Goal: Task Accomplishment & Management: Use online tool/utility

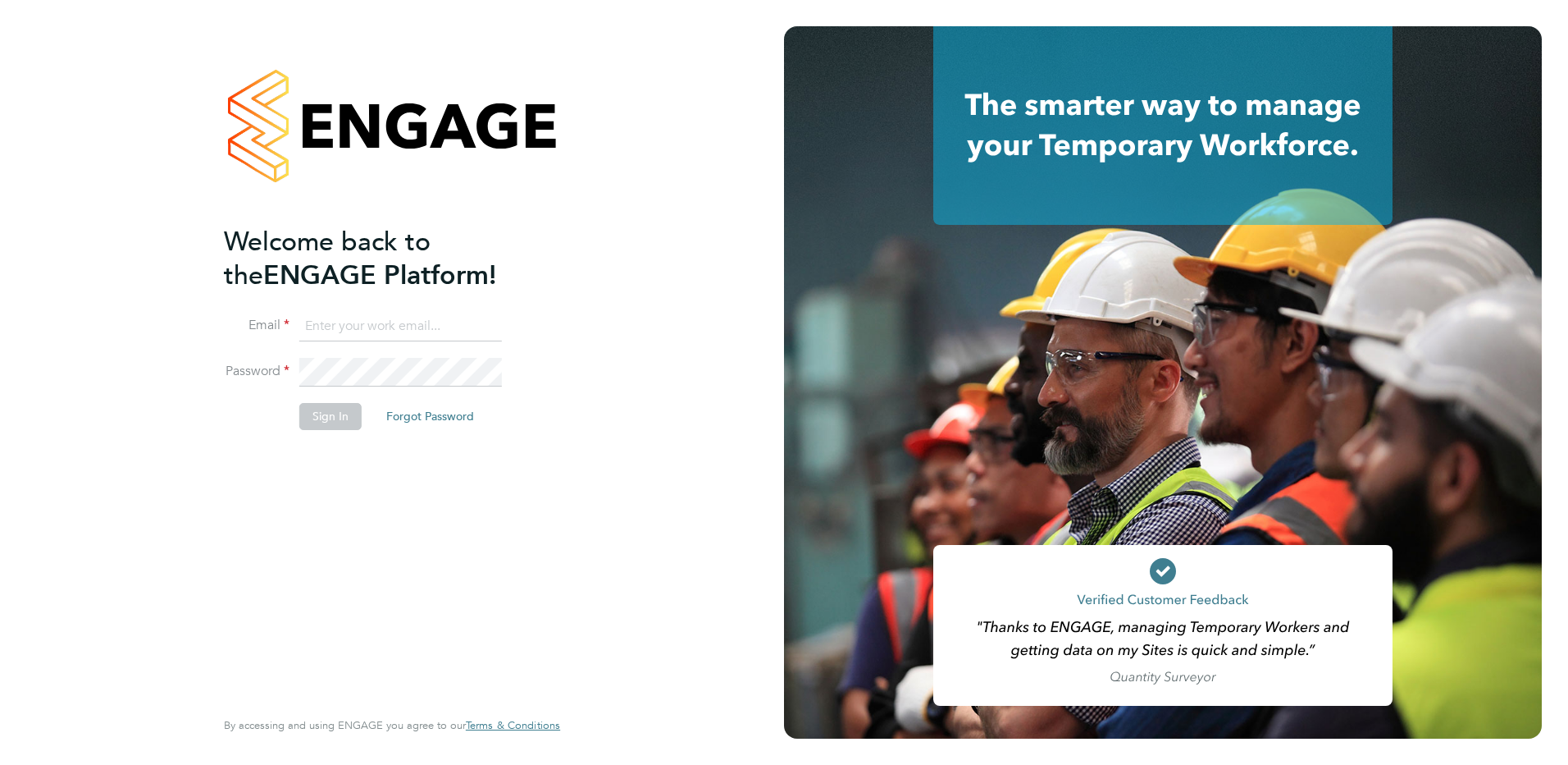
click at [358, 333] on input at bounding box center [400, 326] width 203 height 29
paste input "alice.watts@quba.solutions"
type input "alice.watts@quba.solutions"
click at [411, 349] on li "Email alice.watts@quba.solutions" at bounding box center [384, 334] width 320 height 46
click at [347, 416] on button "Sign In" at bounding box center [330, 416] width 63 height 26
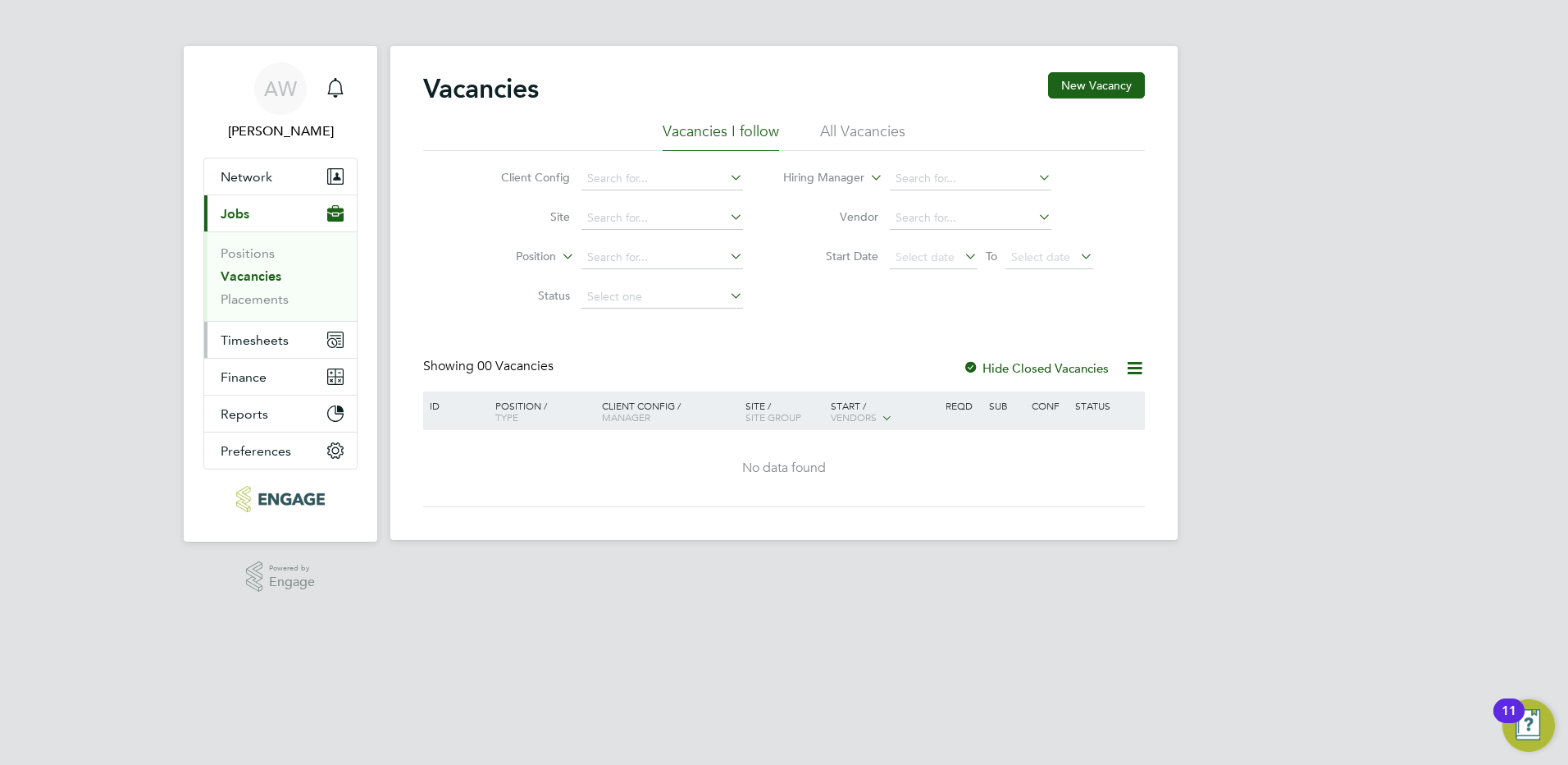
click at [273, 334] on span "Timesheets" at bounding box center [254, 341] width 68 height 16
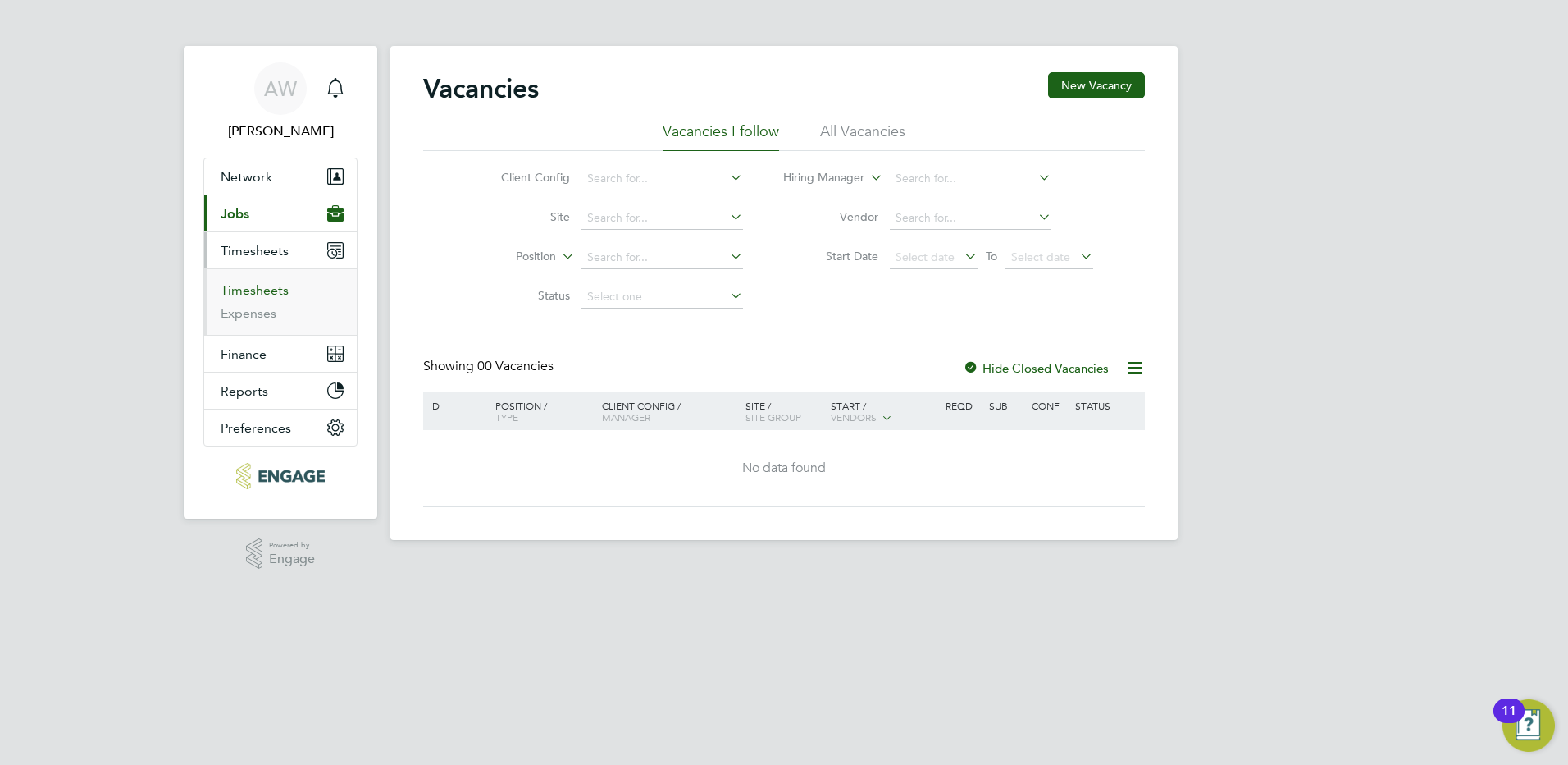
click at [275, 292] on link "Timesheets" at bounding box center [254, 290] width 68 height 16
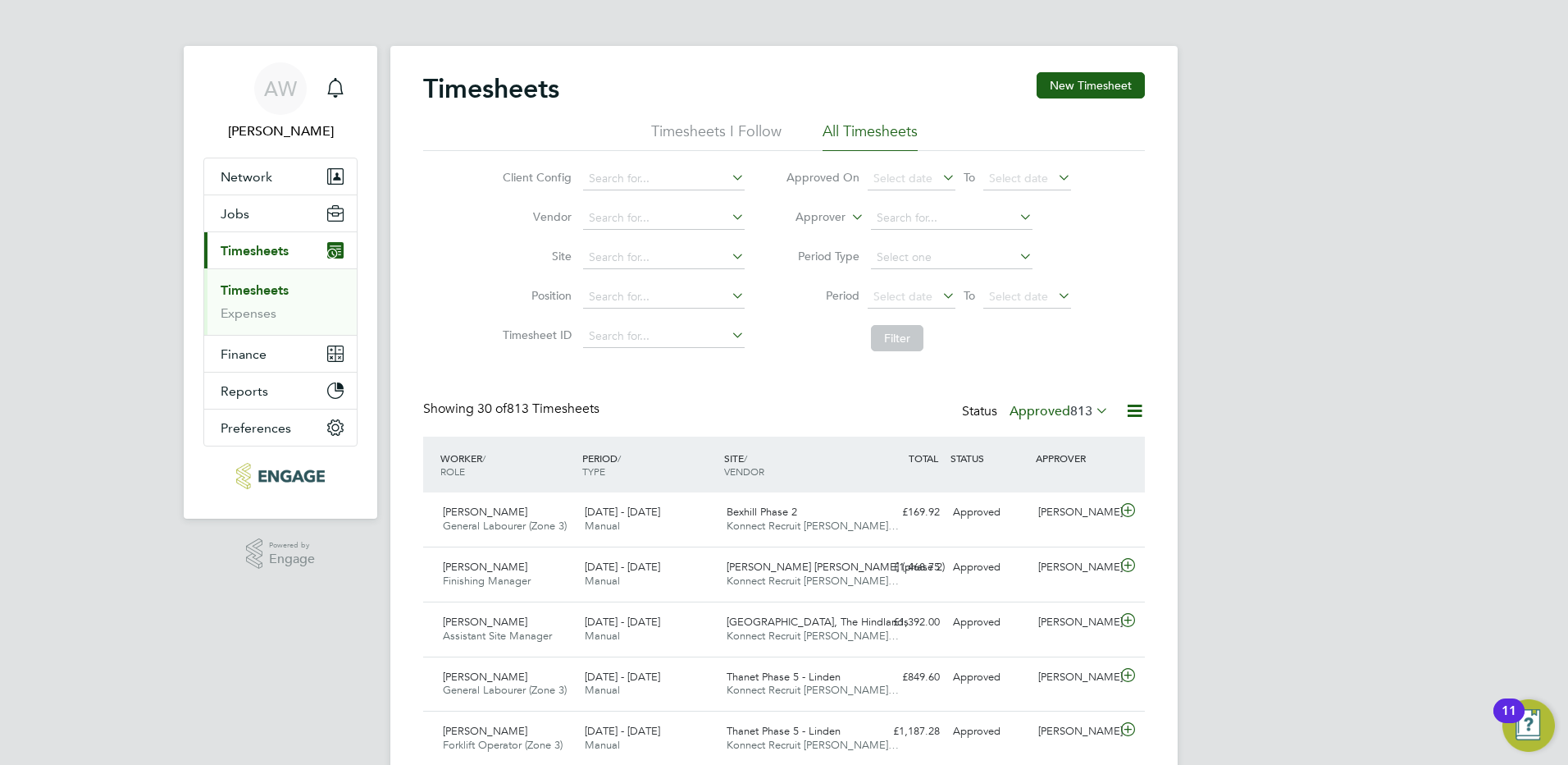
click at [1132, 409] on icon at bounding box center [1134, 410] width 20 height 20
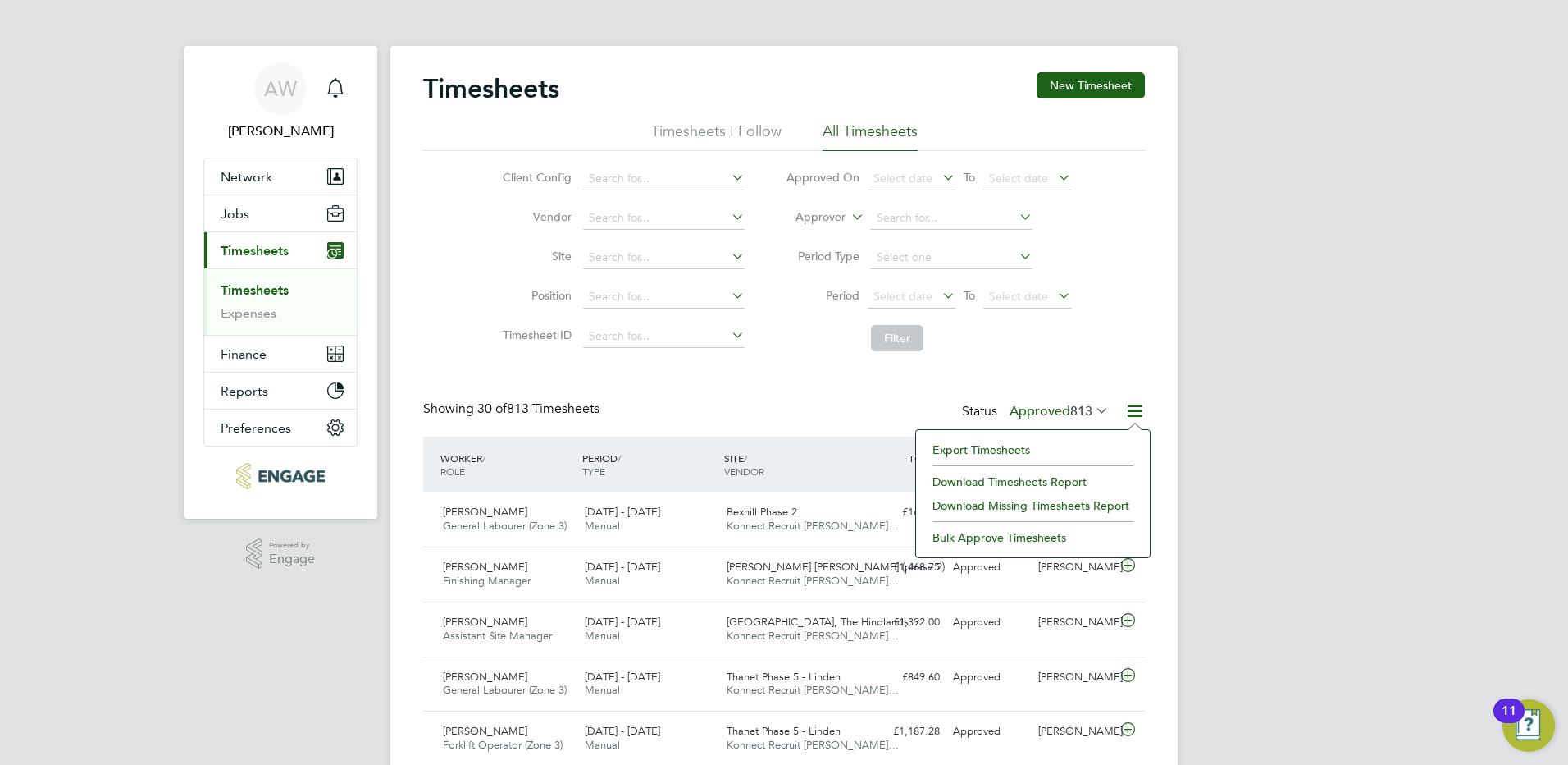
click at [1034, 451] on li "Export Timesheets" at bounding box center [1033, 450] width 217 height 23
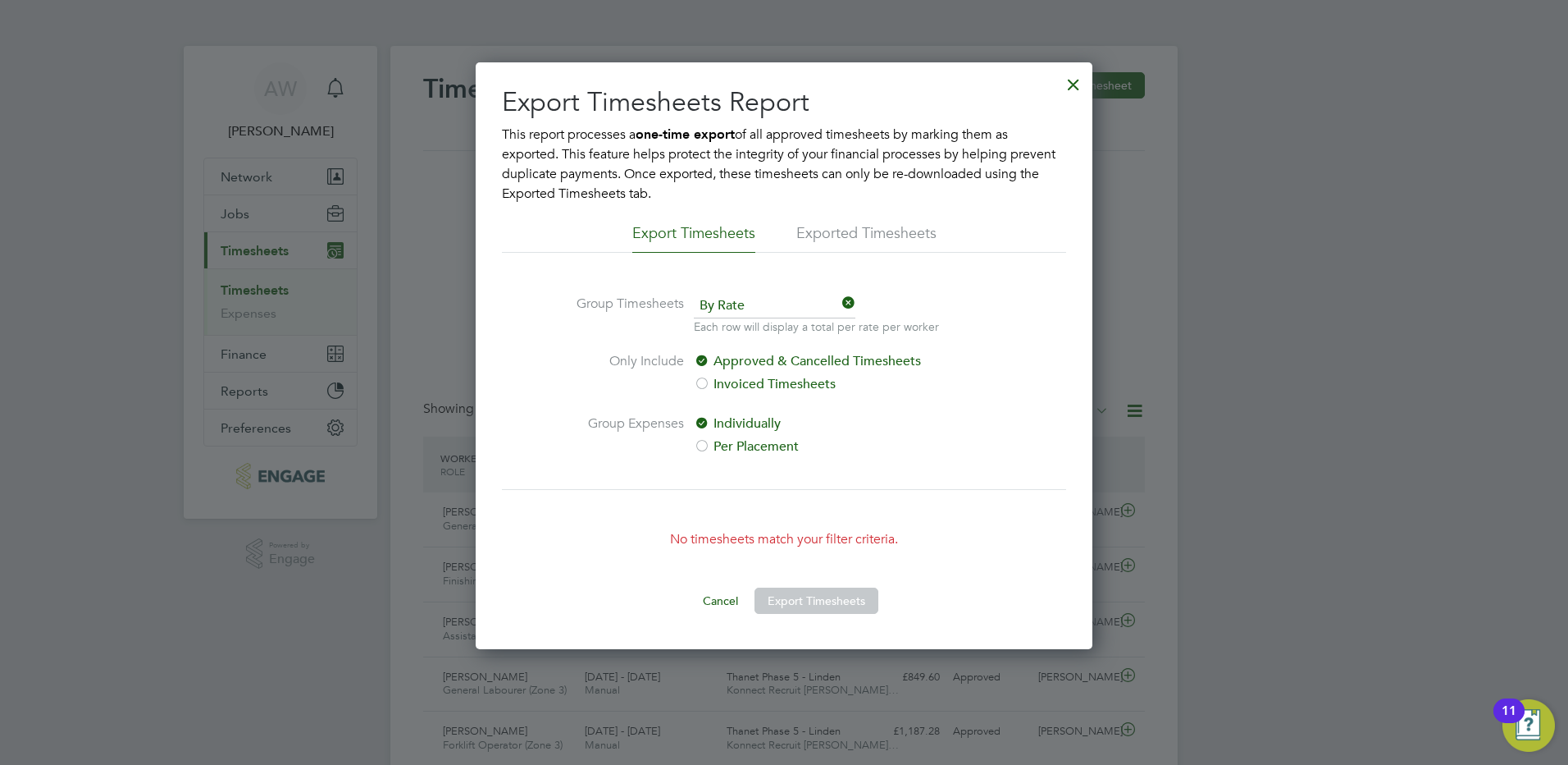
click at [899, 221] on div "Export Timesheets Report This report processes a one-time export of all approve…" at bounding box center [784, 351] width 564 height 531
click at [915, 221] on div "Export Timesheets Report This report processes a one-time export of all approve…" at bounding box center [784, 351] width 564 height 531
click at [915, 229] on li "Exported Timesheets" at bounding box center [866, 237] width 140 height 29
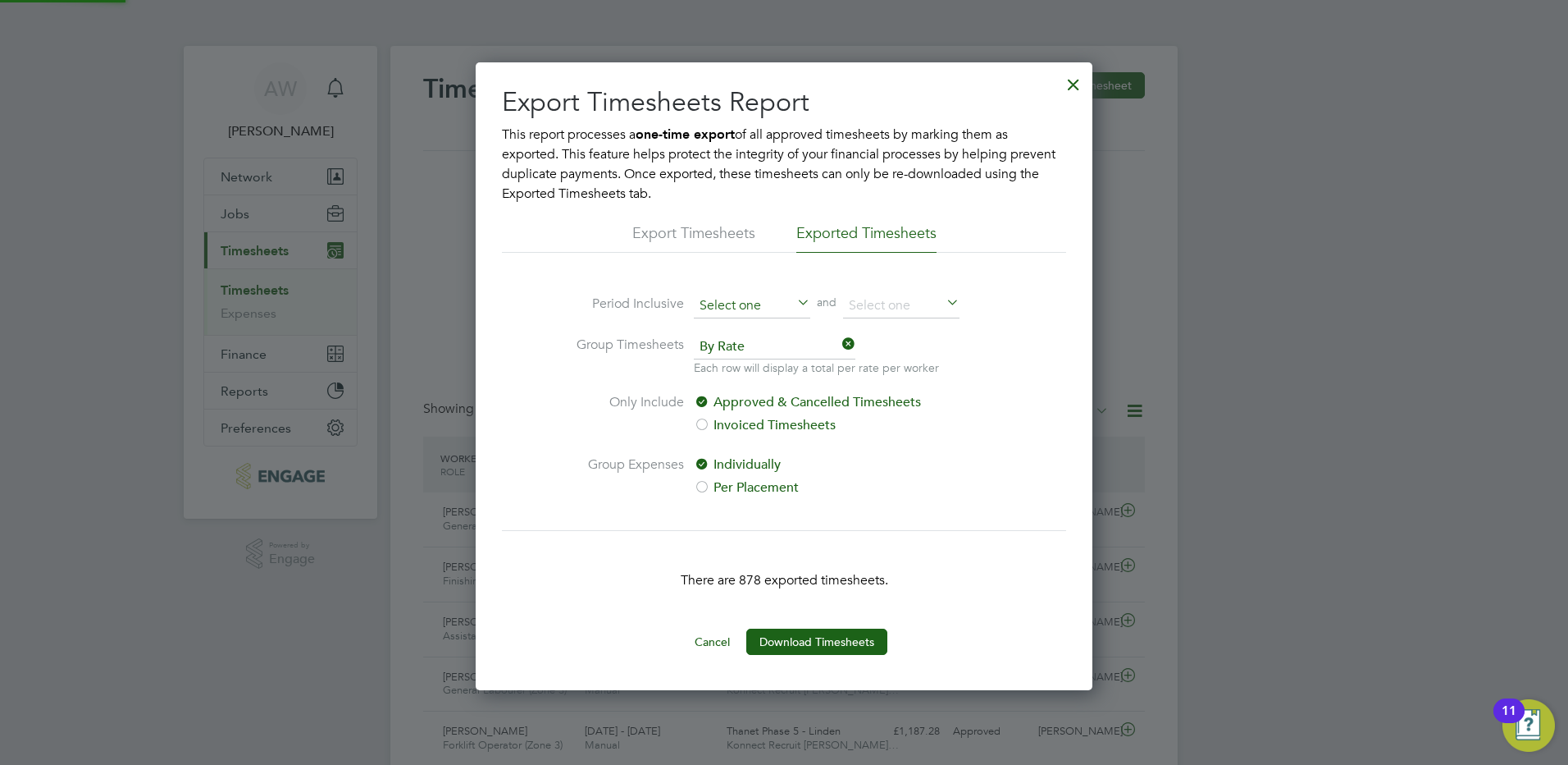
click at [792, 304] on input at bounding box center [752, 306] width 116 height 25
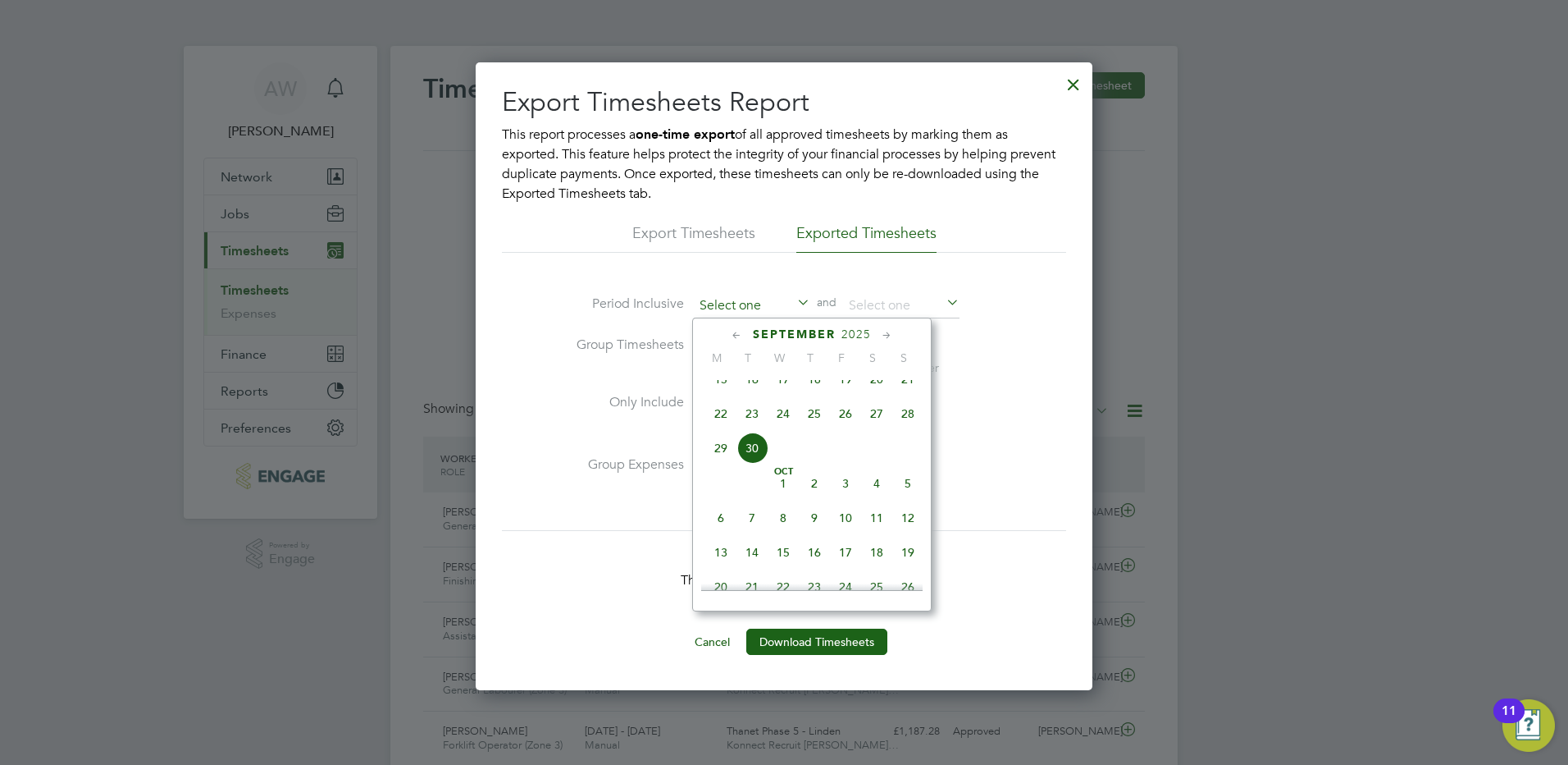
click at [791, 302] on input at bounding box center [752, 306] width 116 height 25
click at [1015, 349] on ng-form "Period Inclusive and Group Timesheets By Rate Each row will display a total per…" at bounding box center [784, 405] width 564 height 223
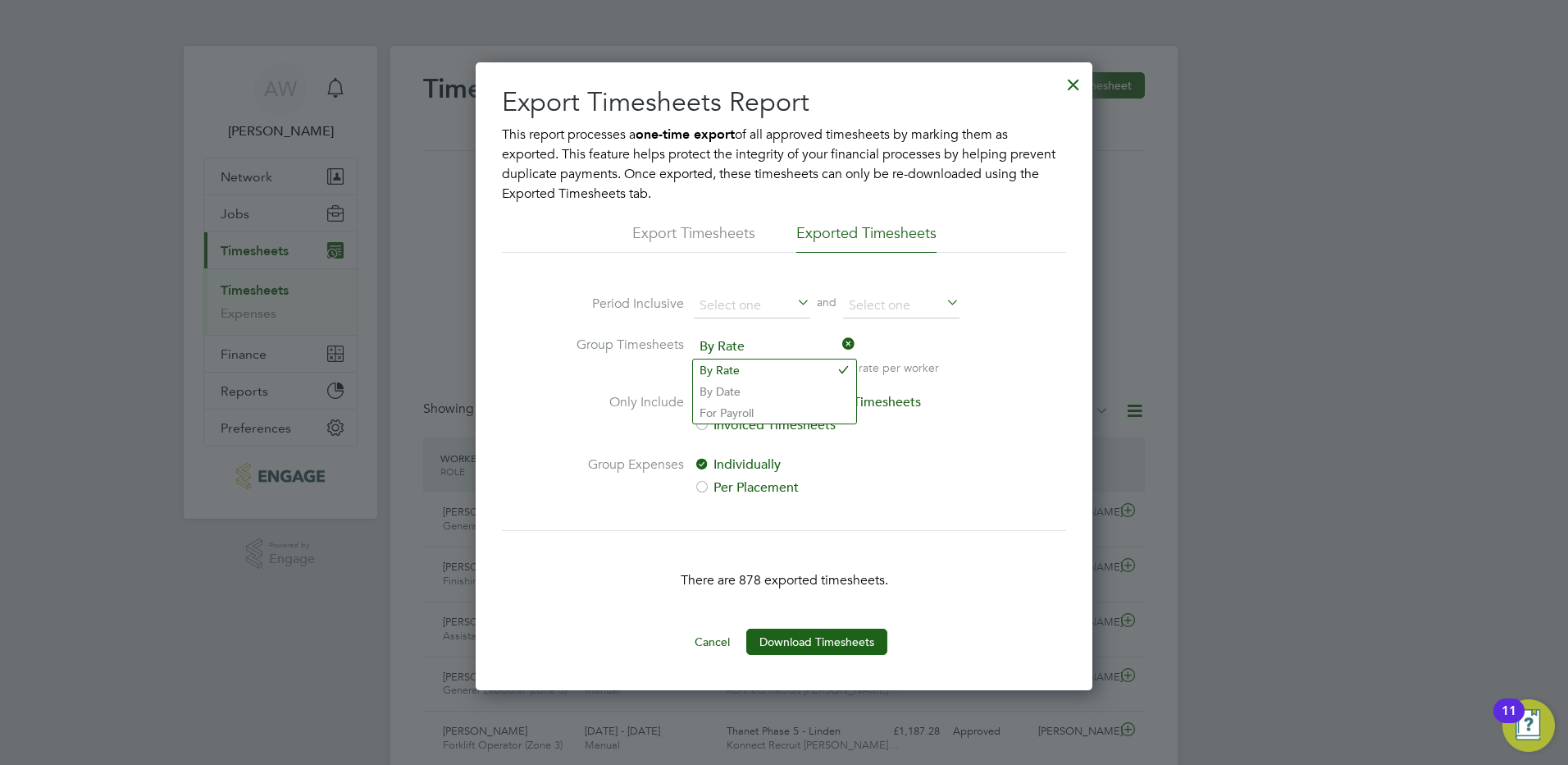
click at [809, 349] on span "By Rate" at bounding box center [774, 347] width 161 height 25
click at [762, 386] on li "By Date" at bounding box center [774, 392] width 163 height 21
click at [788, 310] on input at bounding box center [752, 306] width 116 height 25
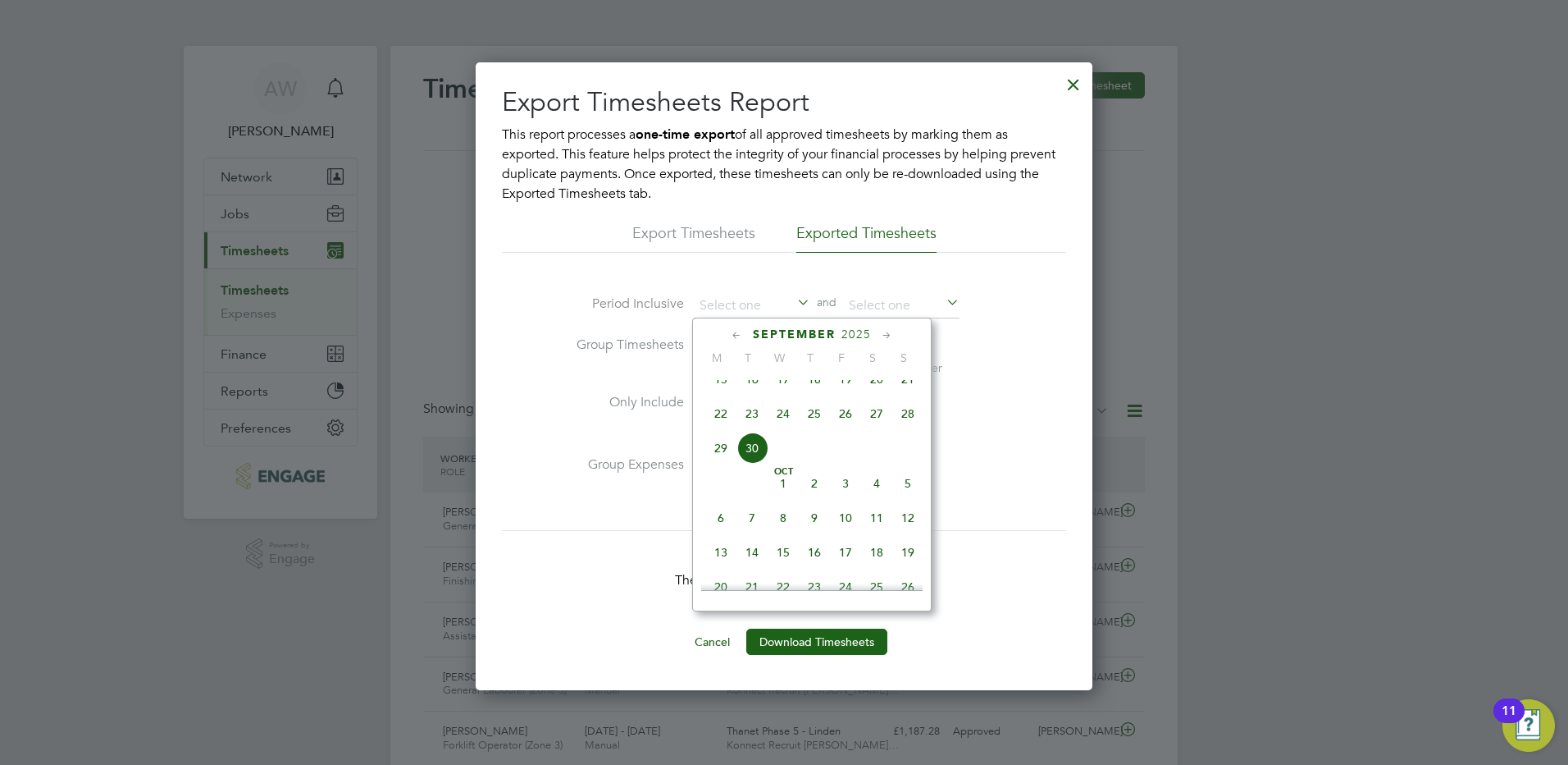
click at [753, 461] on span "30" at bounding box center [751, 447] width 31 height 31
type input "[DATE]"
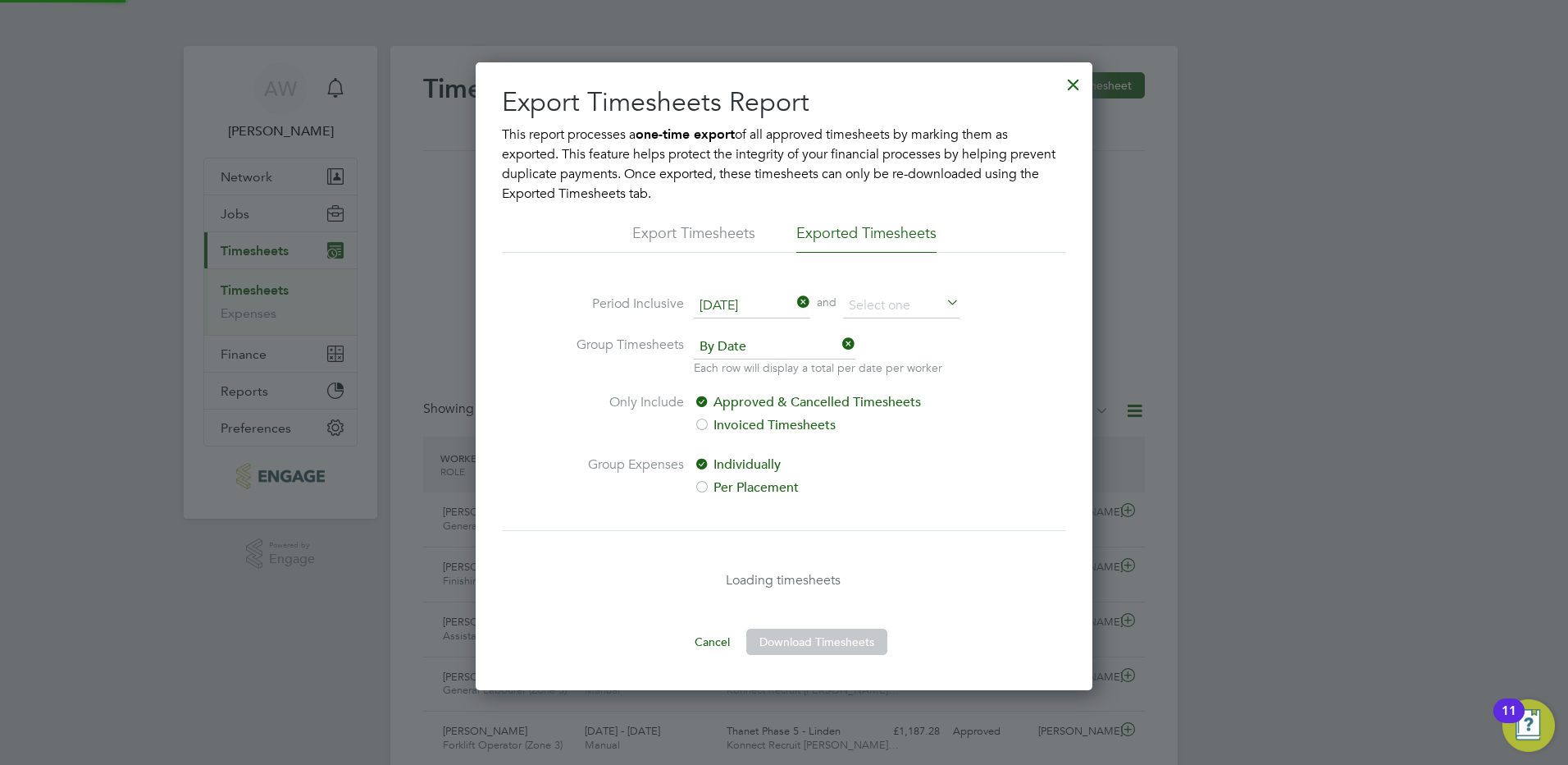
scroll to position [8, 8]
click at [909, 302] on input at bounding box center [901, 306] width 116 height 25
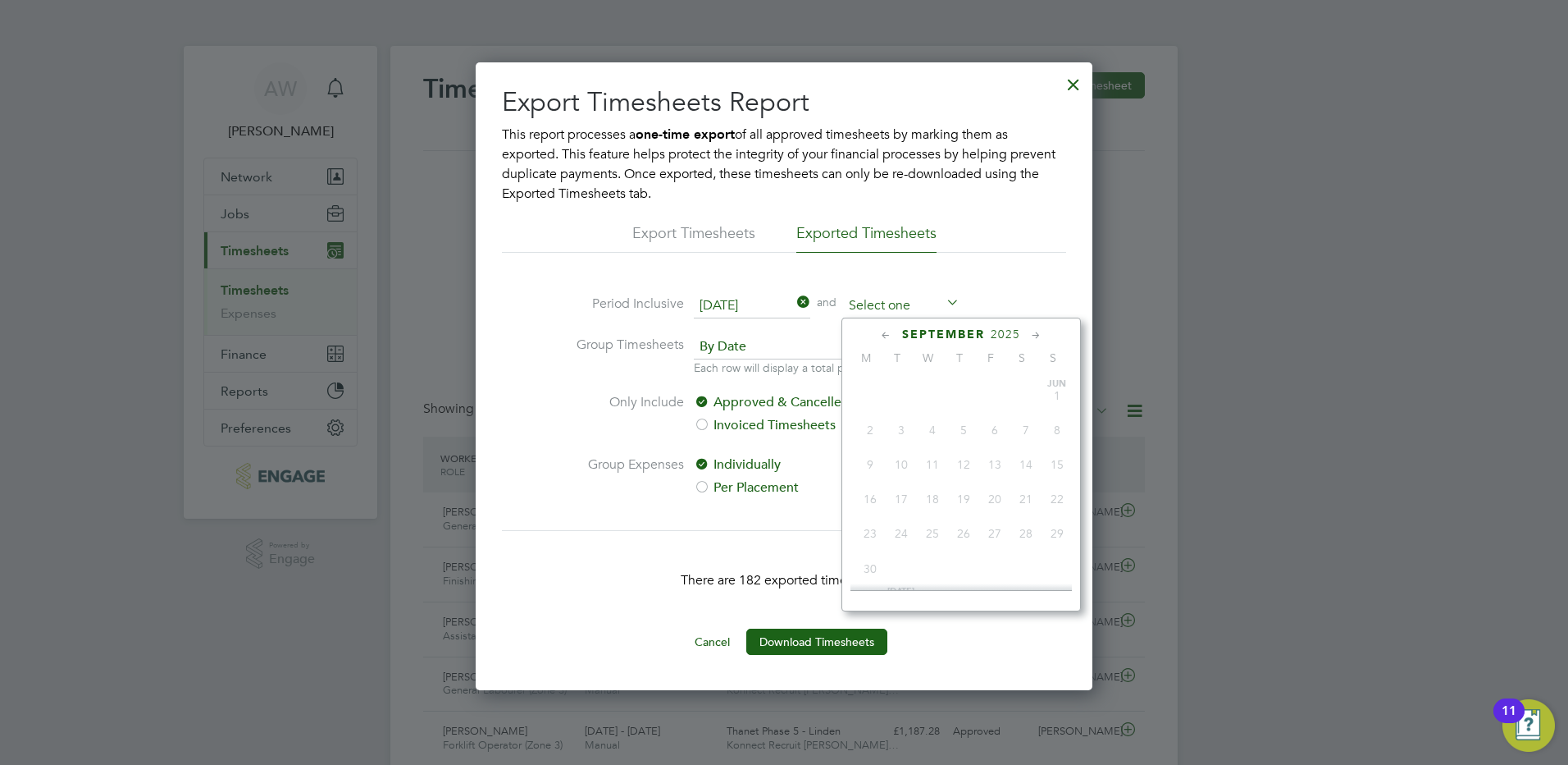
scroll to position [640, 0]
click at [904, 460] on span "30" at bounding box center [900, 447] width 31 height 31
type input "[DATE]"
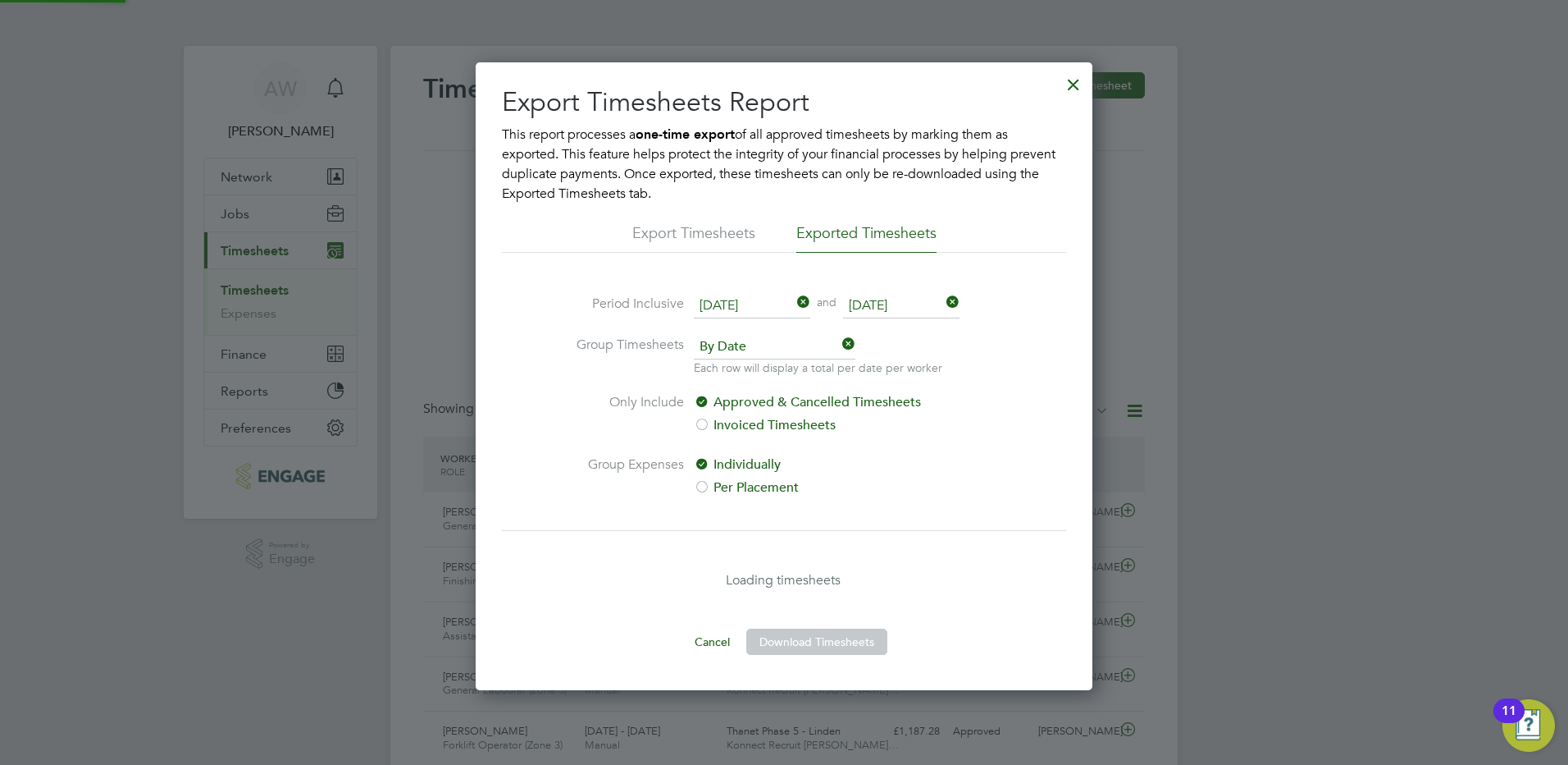
scroll to position [8, 8]
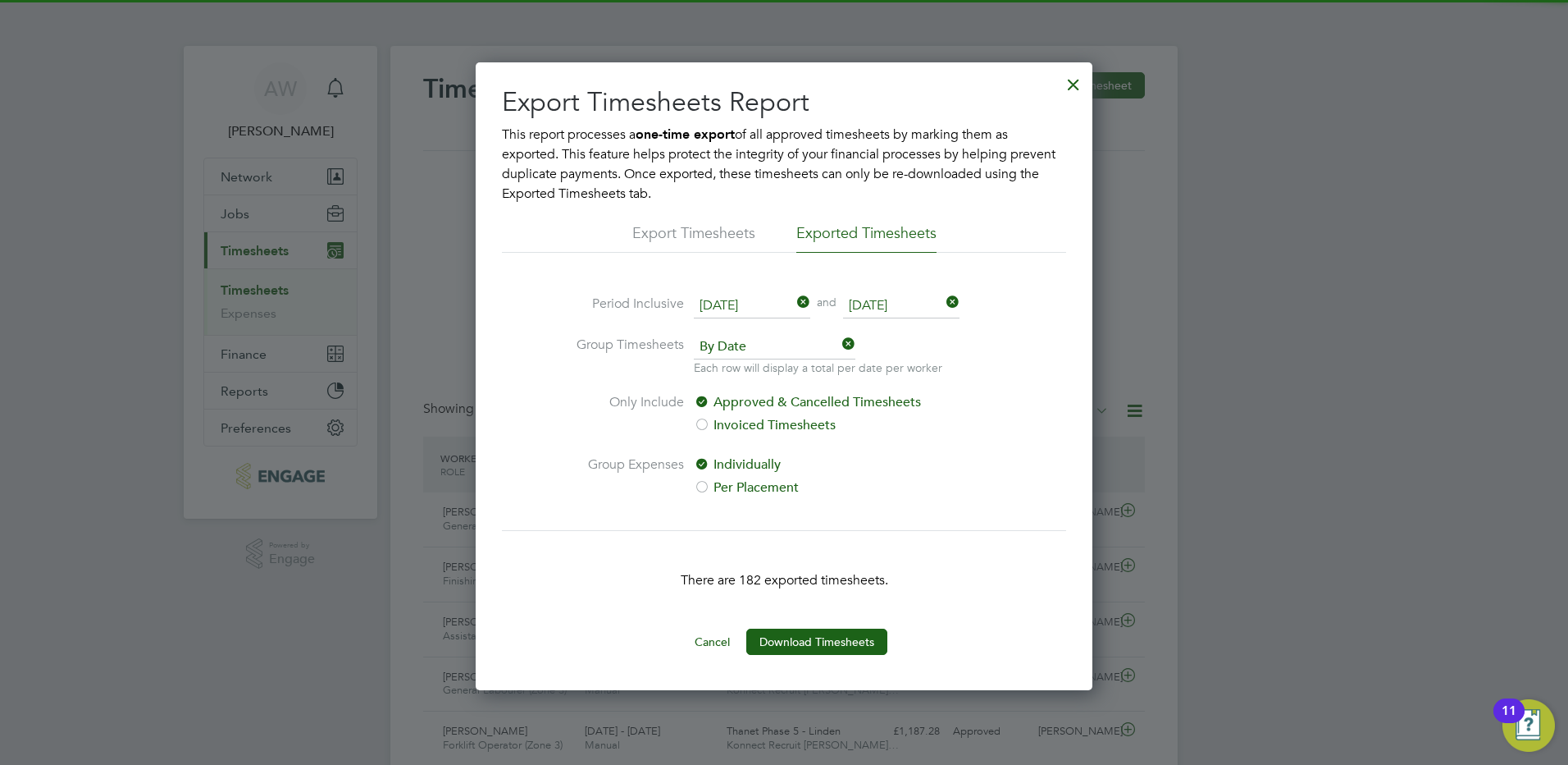
click at [931, 480] on label "Per Placement" at bounding box center [832, 487] width 275 height 19
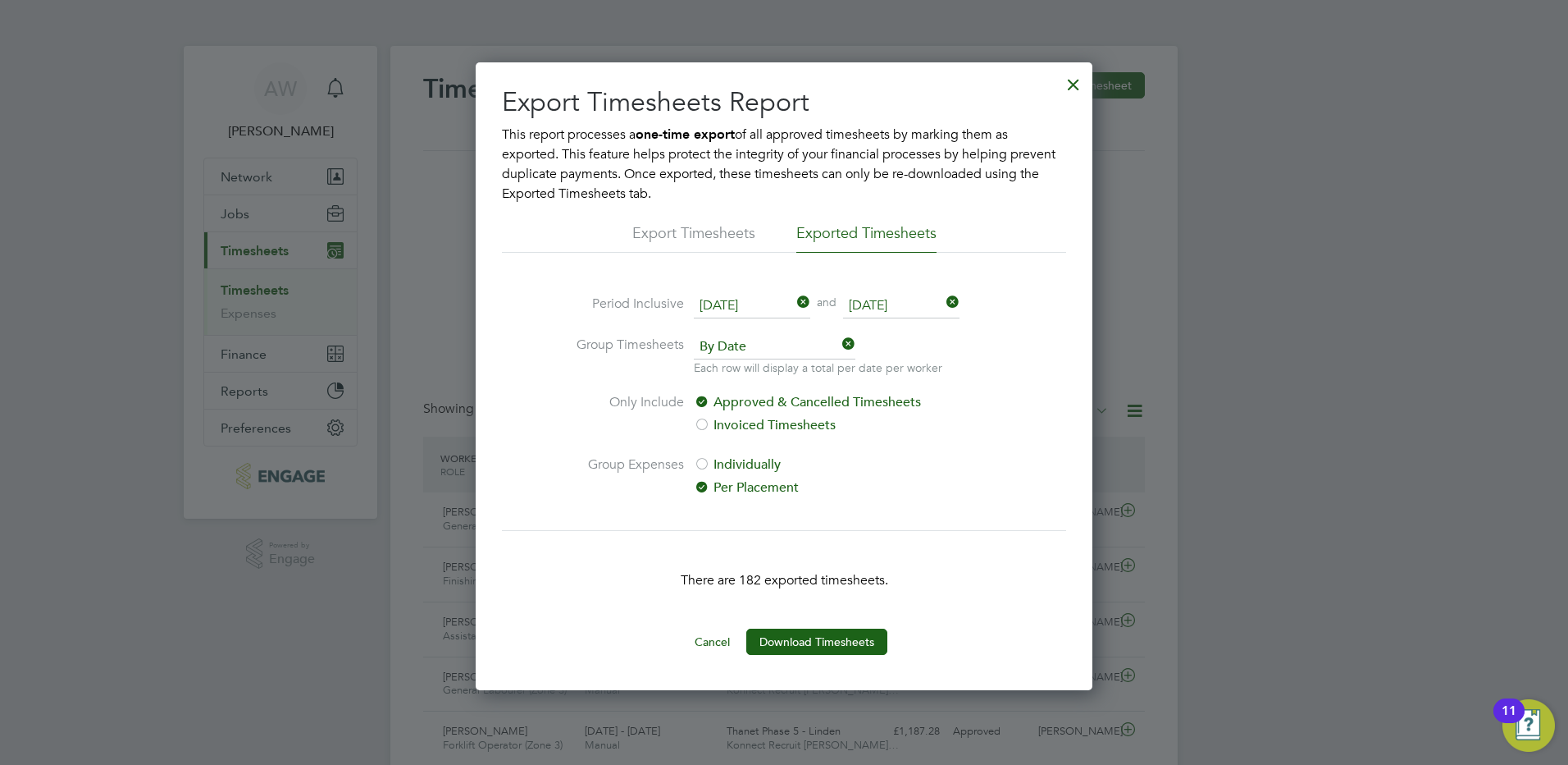
click at [741, 467] on label "Individually" at bounding box center [832, 464] width 275 height 19
click at [855, 637] on button "Download Timesheets" at bounding box center [817, 641] width 141 height 26
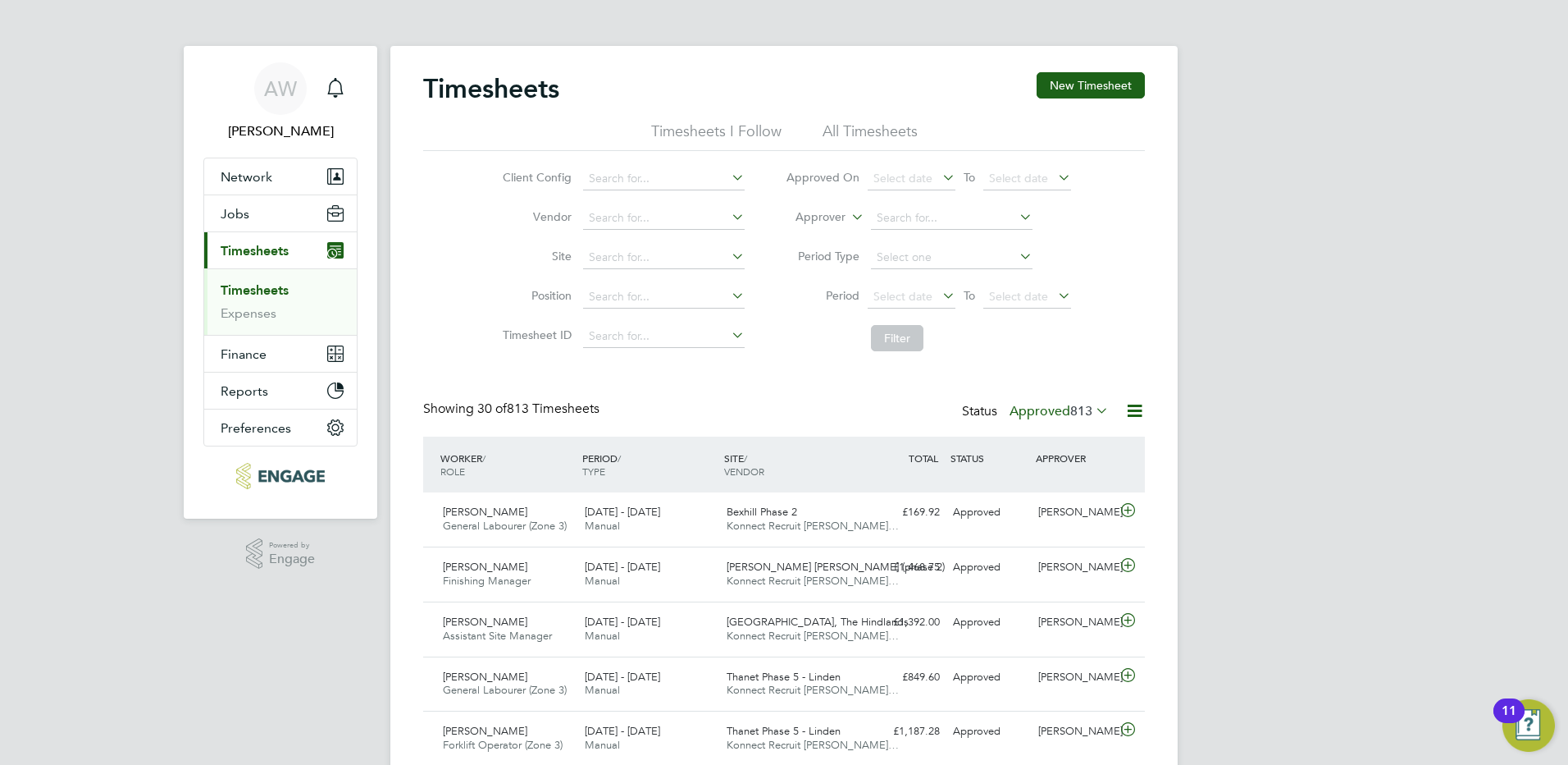
scroll to position [41, 143]
click at [785, 320] on li "Filter" at bounding box center [929, 338] width 326 height 42
click at [1127, 409] on icon at bounding box center [1134, 410] width 20 height 20
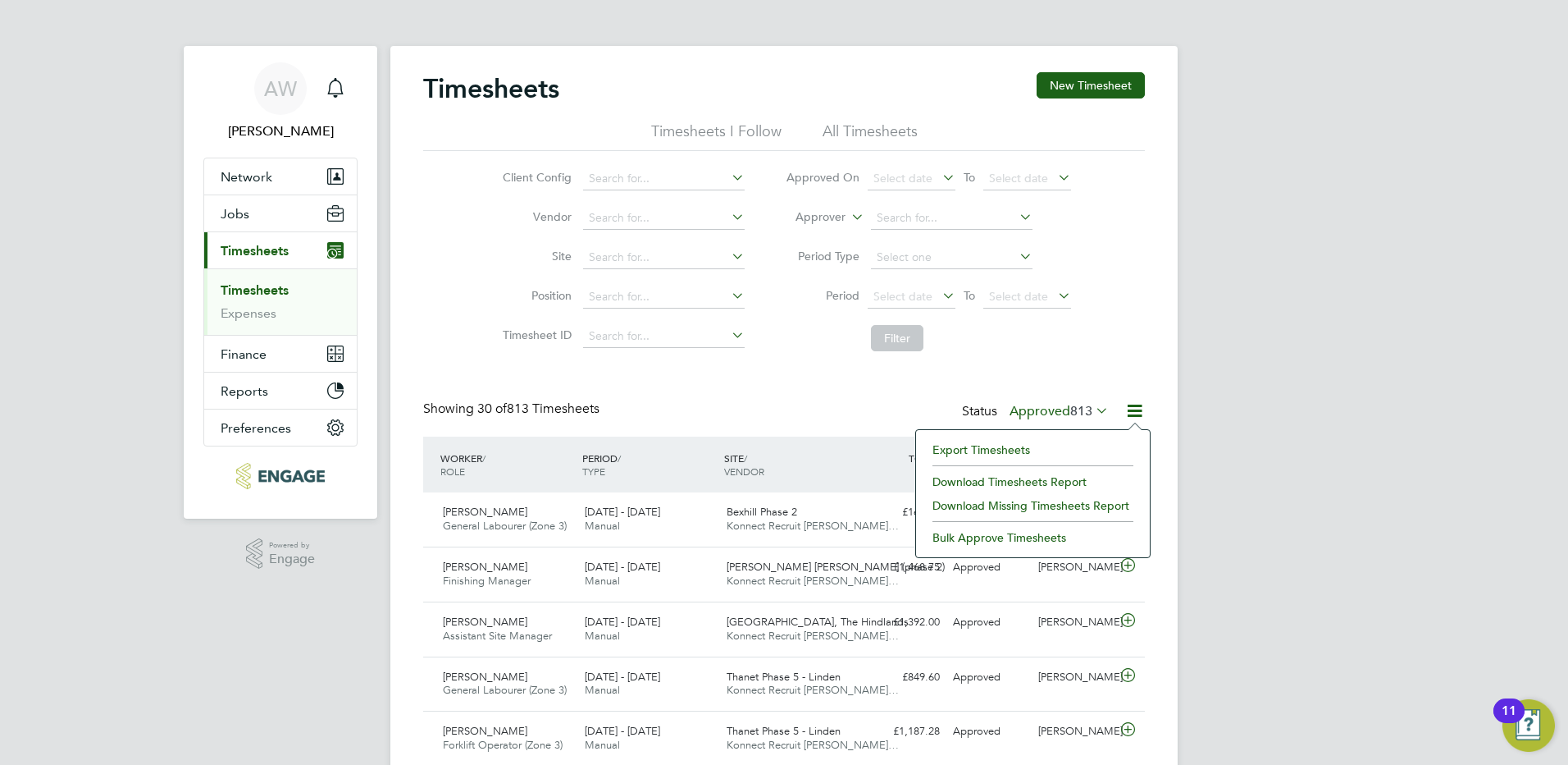
click at [1051, 453] on li "Export Timesheets" at bounding box center [1033, 450] width 217 height 23
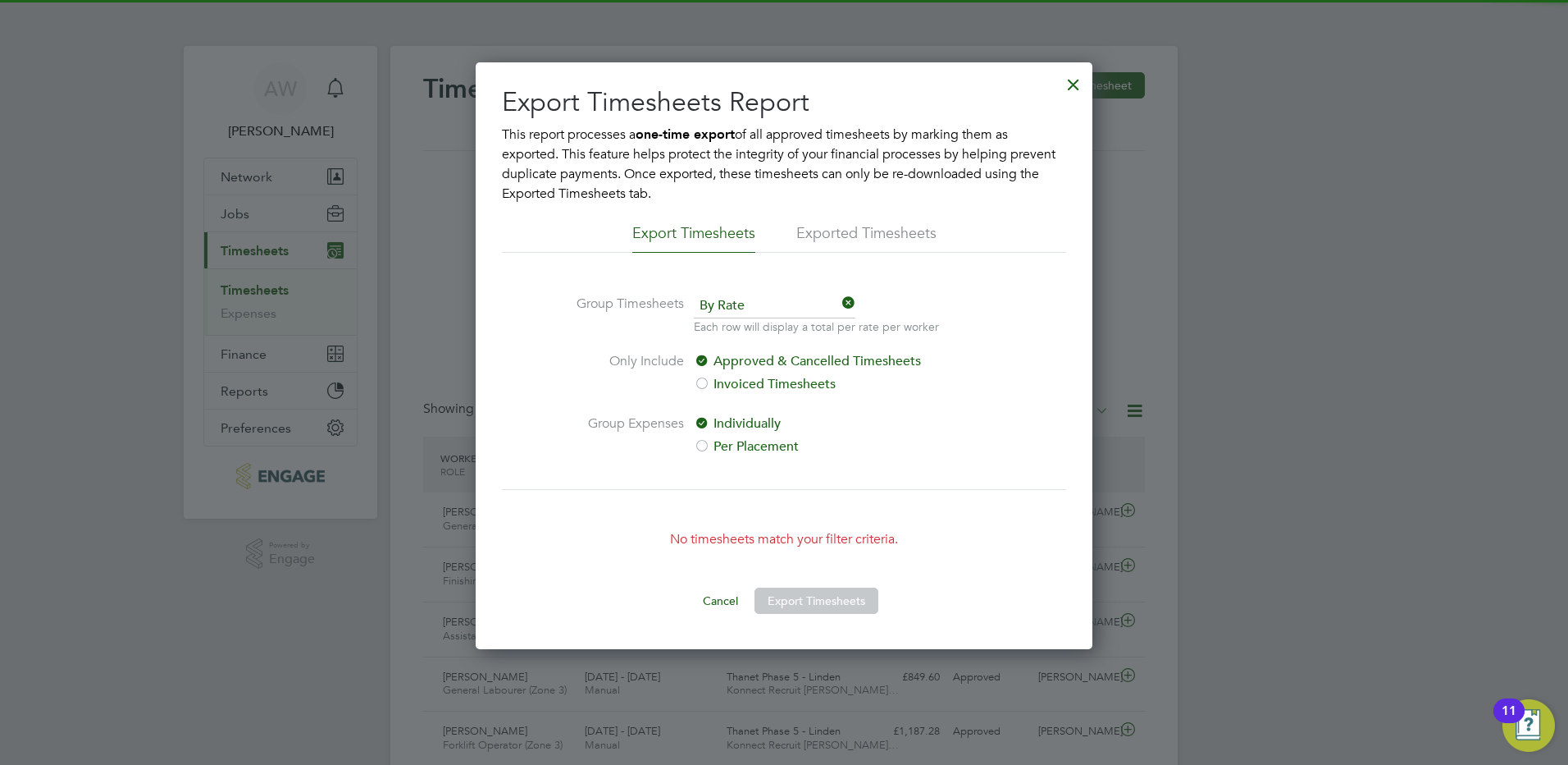
click at [780, 310] on span "By Rate" at bounding box center [774, 306] width 161 height 25
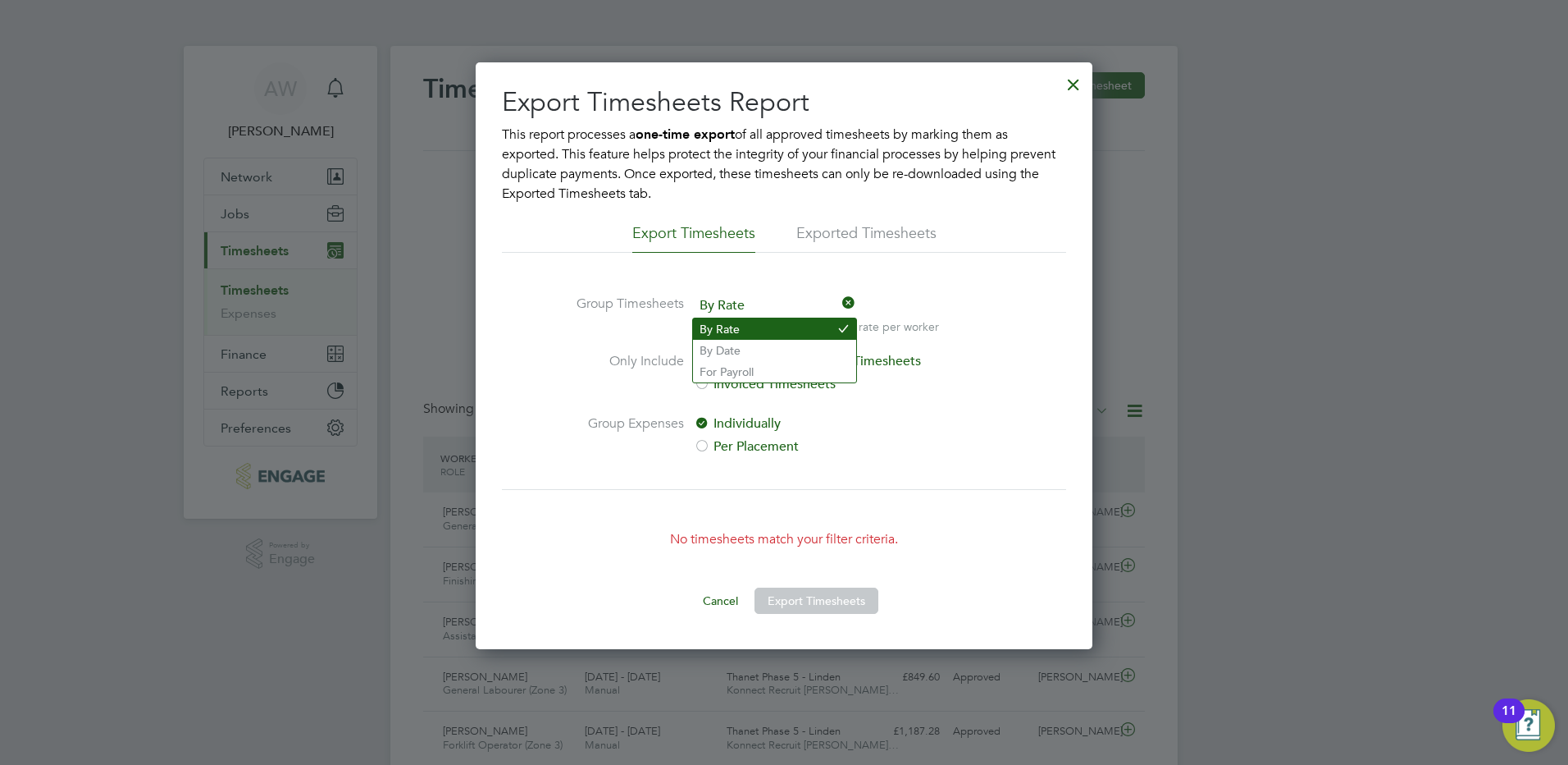
click at [765, 334] on li "By Rate" at bounding box center [774, 329] width 163 height 21
click at [848, 241] on li "Exported Timesheets" at bounding box center [866, 237] width 140 height 29
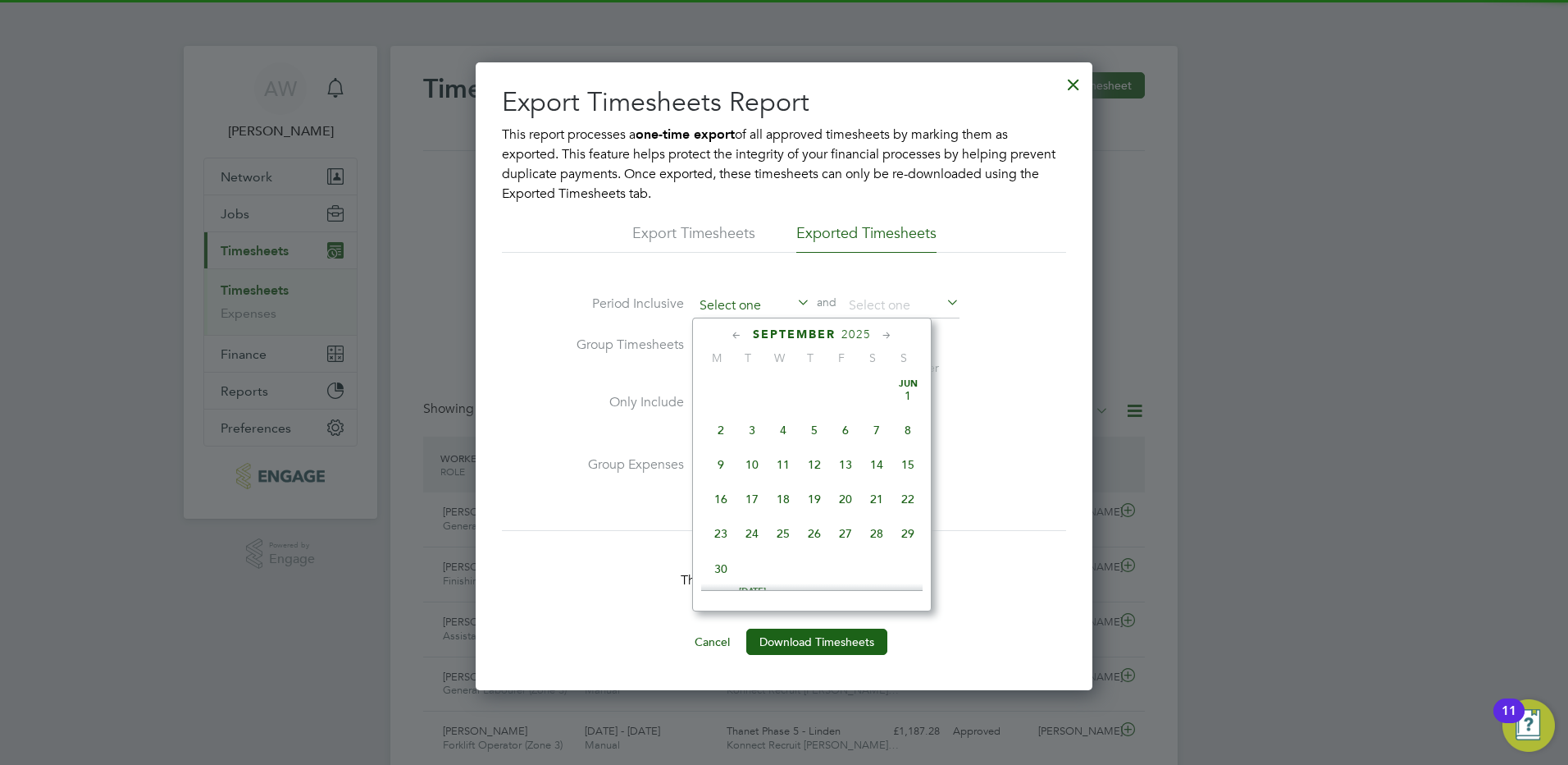
click at [782, 296] on input at bounding box center [752, 306] width 116 height 25
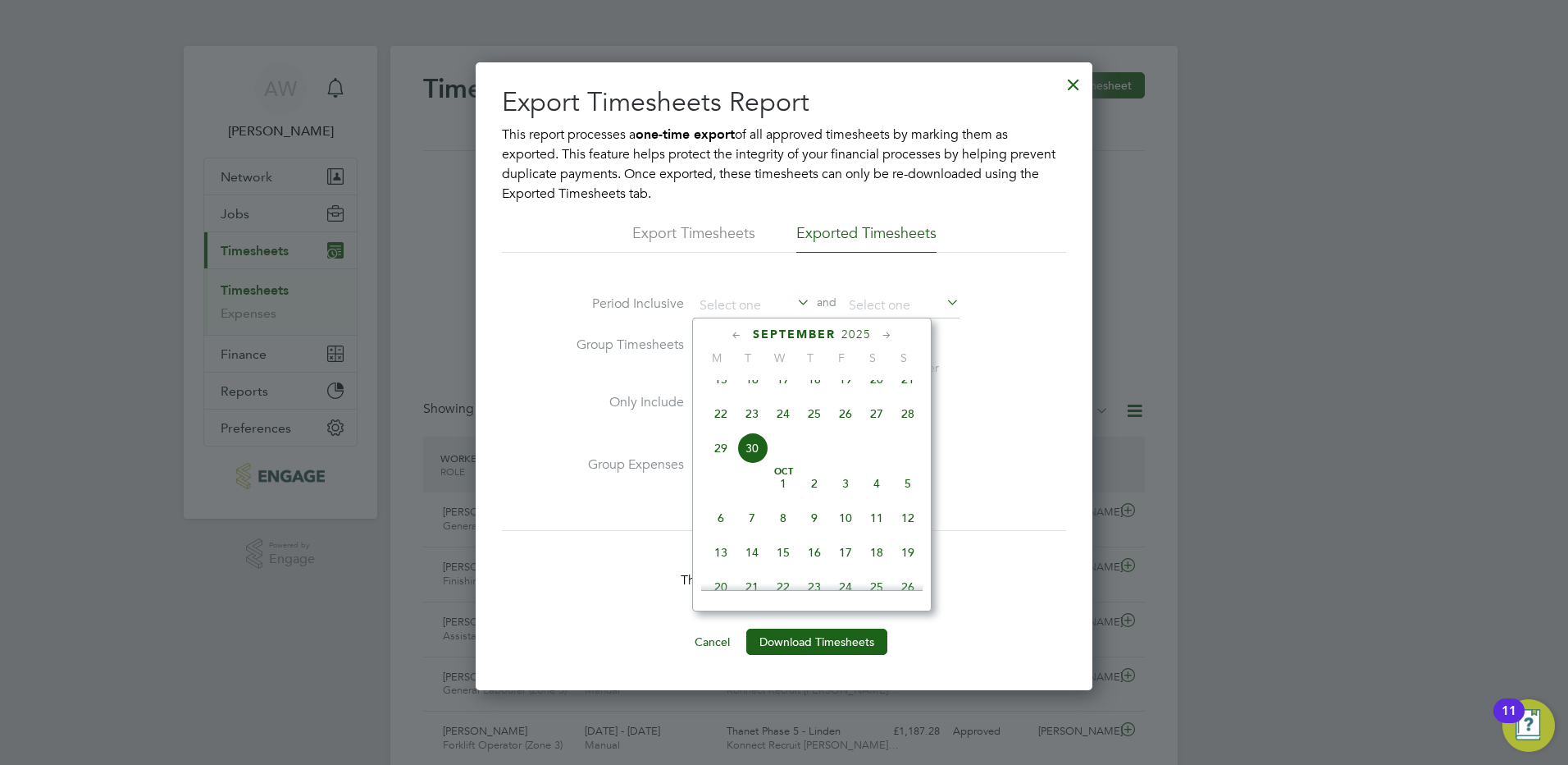
click at [765, 461] on span "30" at bounding box center [751, 447] width 31 height 31
type input "[DATE]"
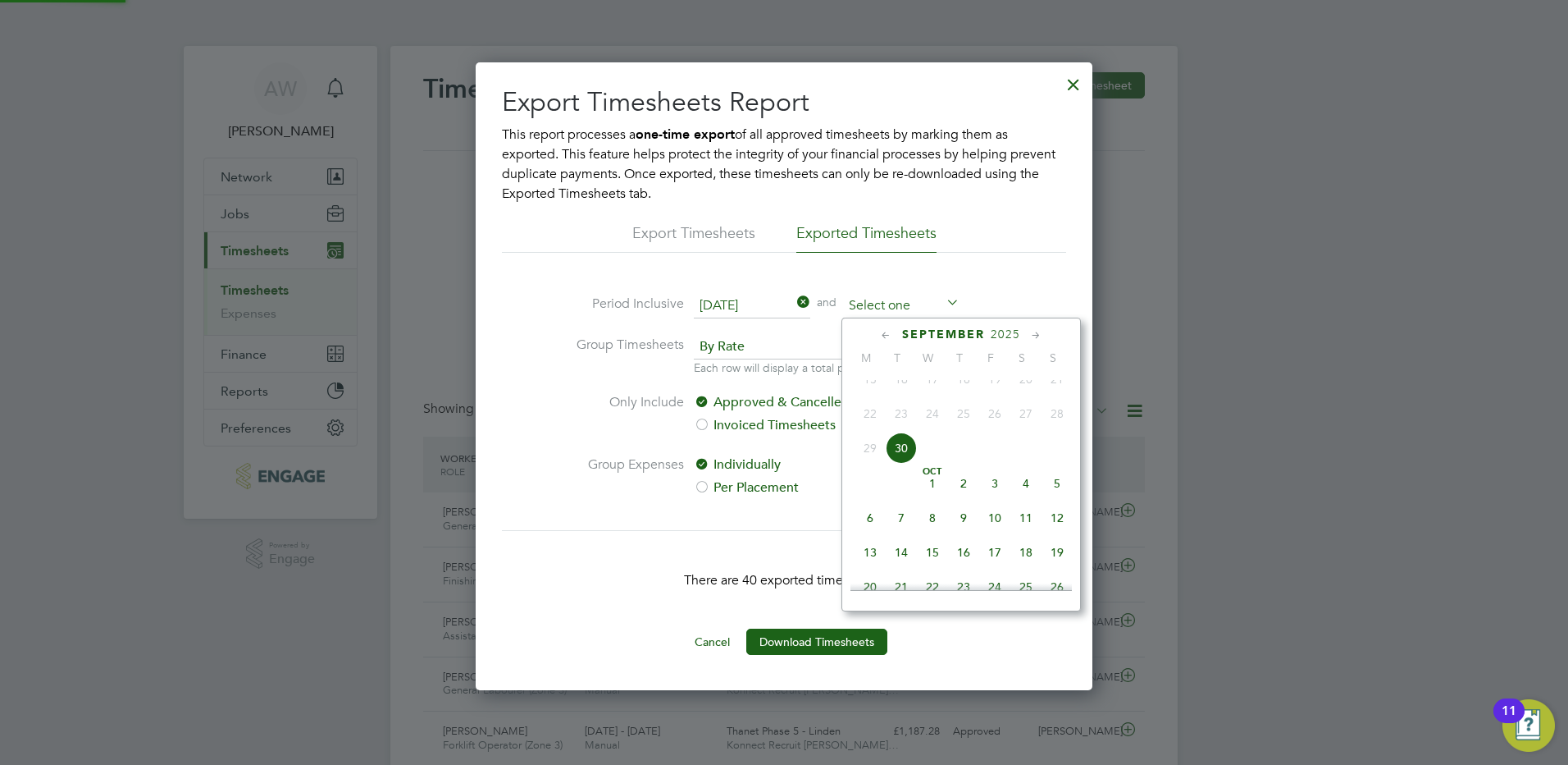
click at [900, 315] on input at bounding box center [901, 306] width 116 height 25
click at [896, 459] on span "30" at bounding box center [900, 447] width 31 height 31
type input "[DATE]"
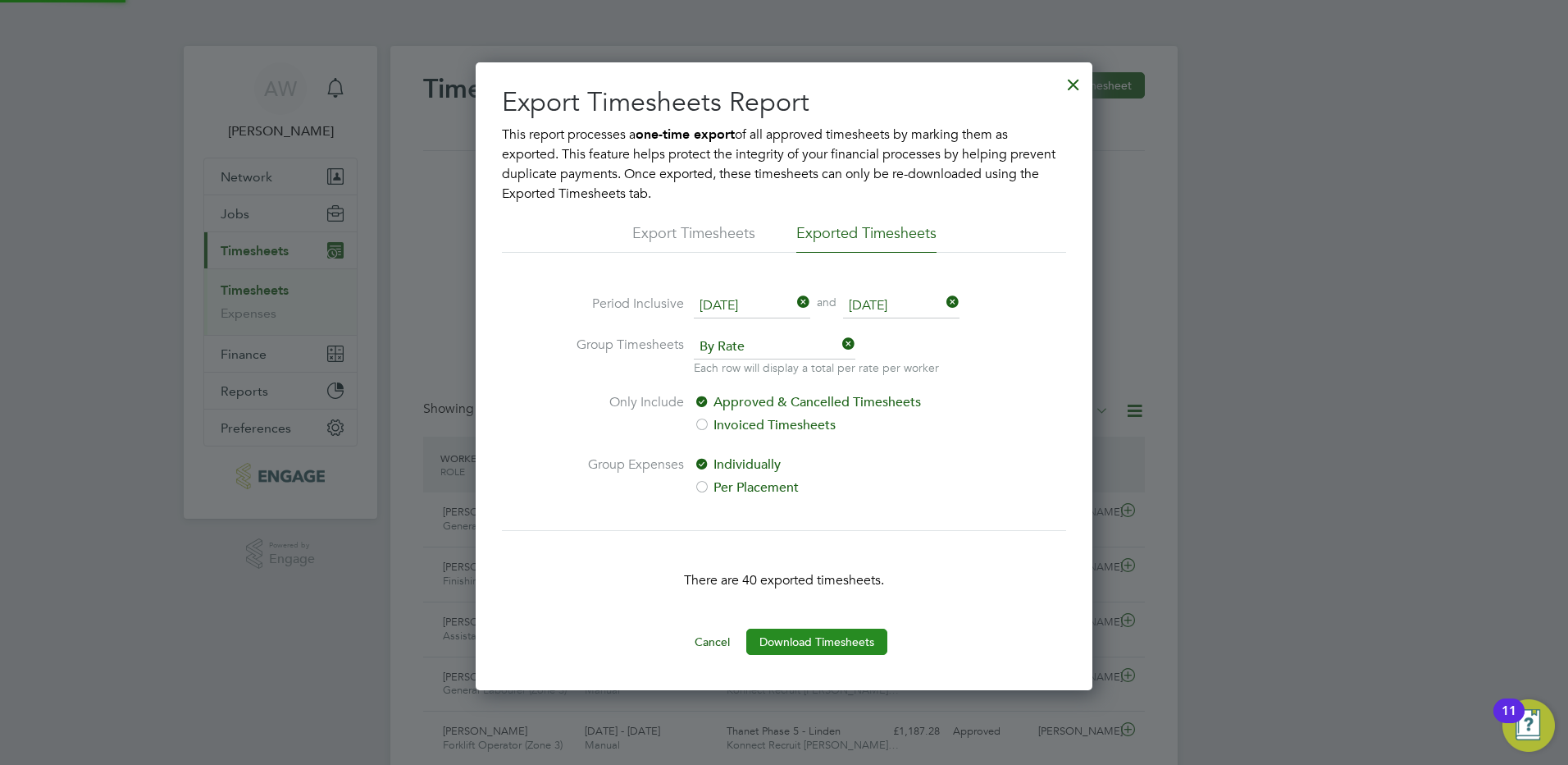
click at [840, 639] on button "Download Timesheets" at bounding box center [817, 641] width 141 height 26
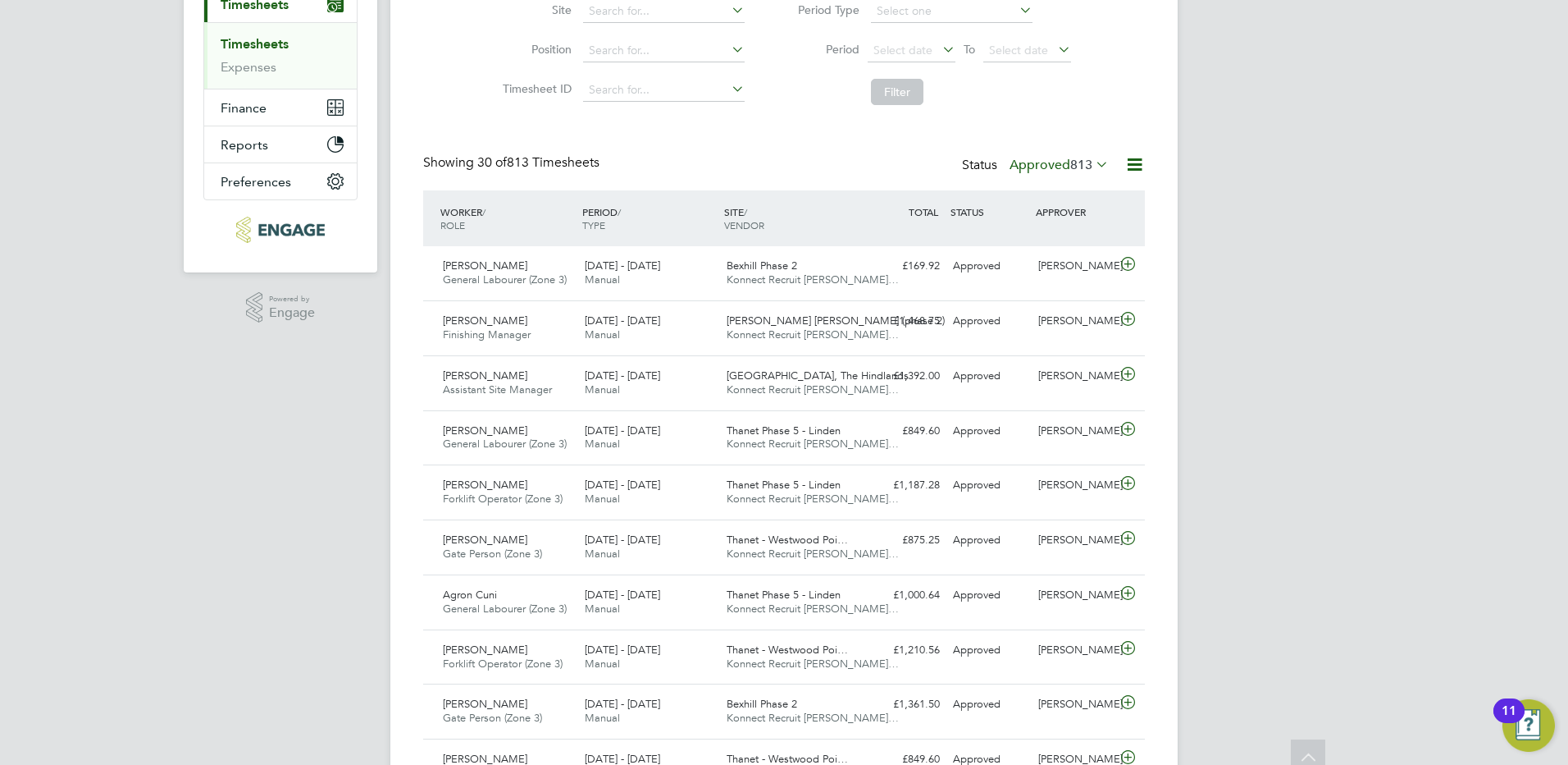
scroll to position [0, 0]
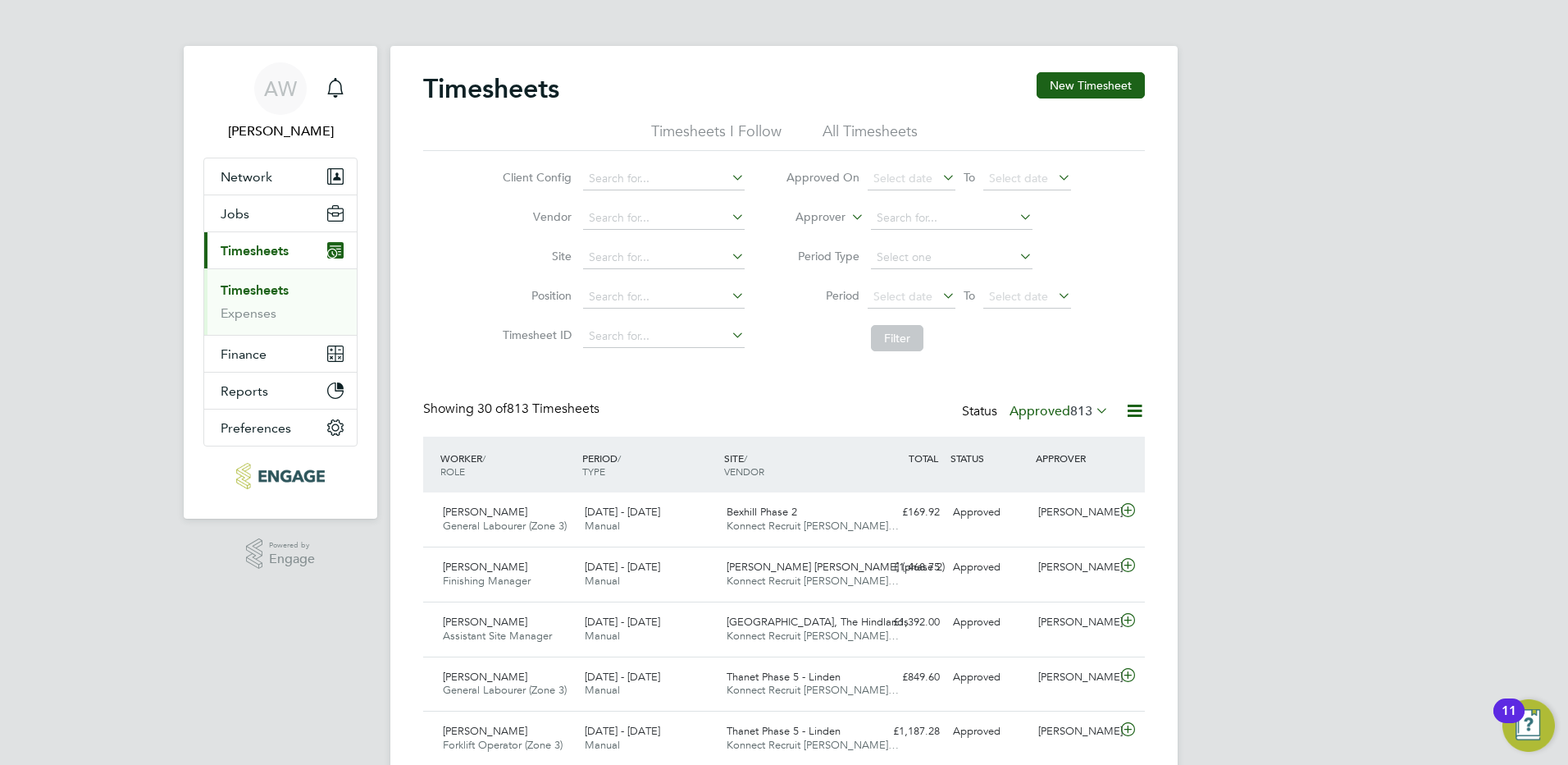
click at [1130, 406] on icon at bounding box center [1134, 410] width 20 height 20
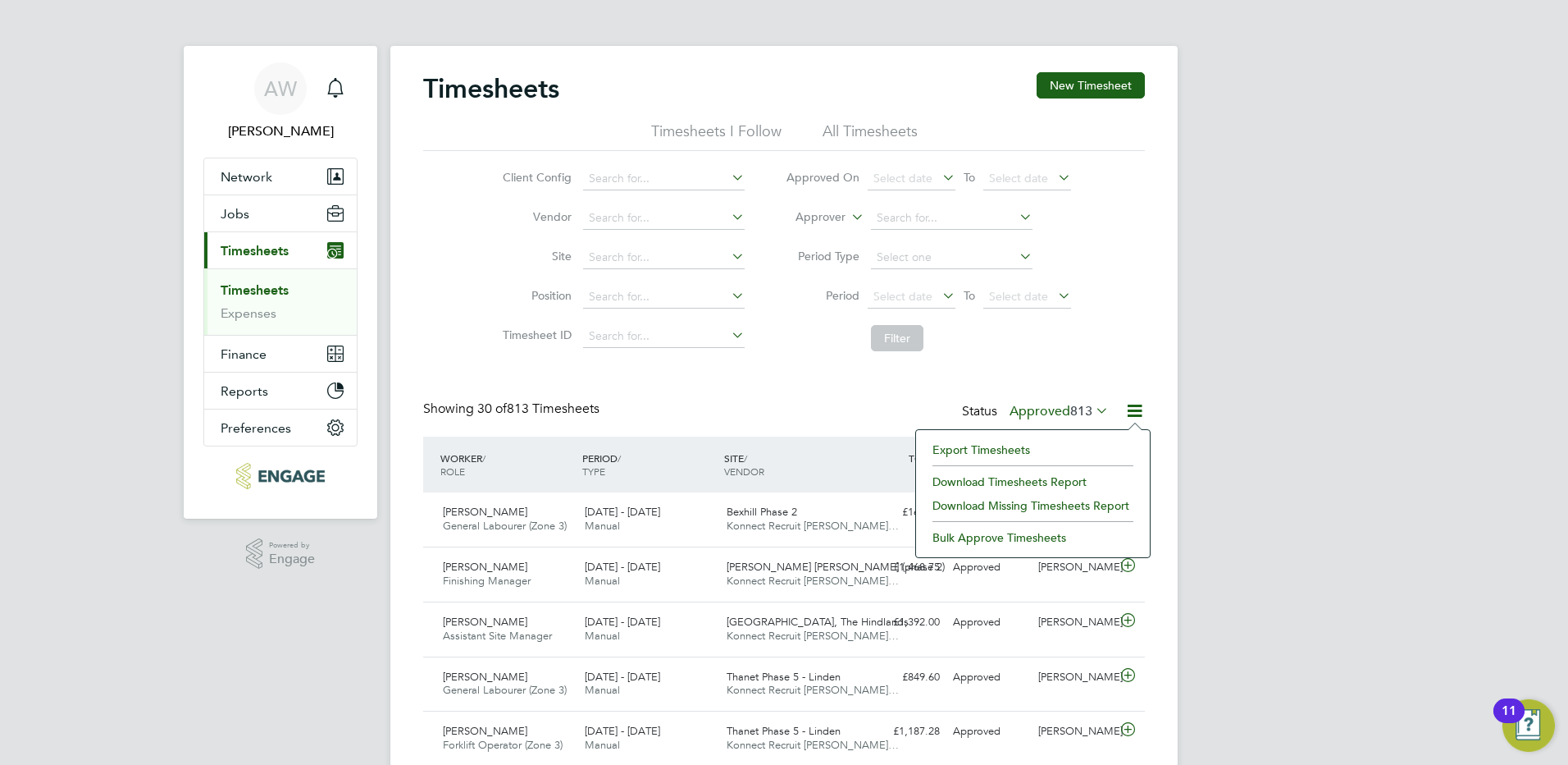
click at [1058, 451] on li "Export Timesheets" at bounding box center [1033, 450] width 217 height 23
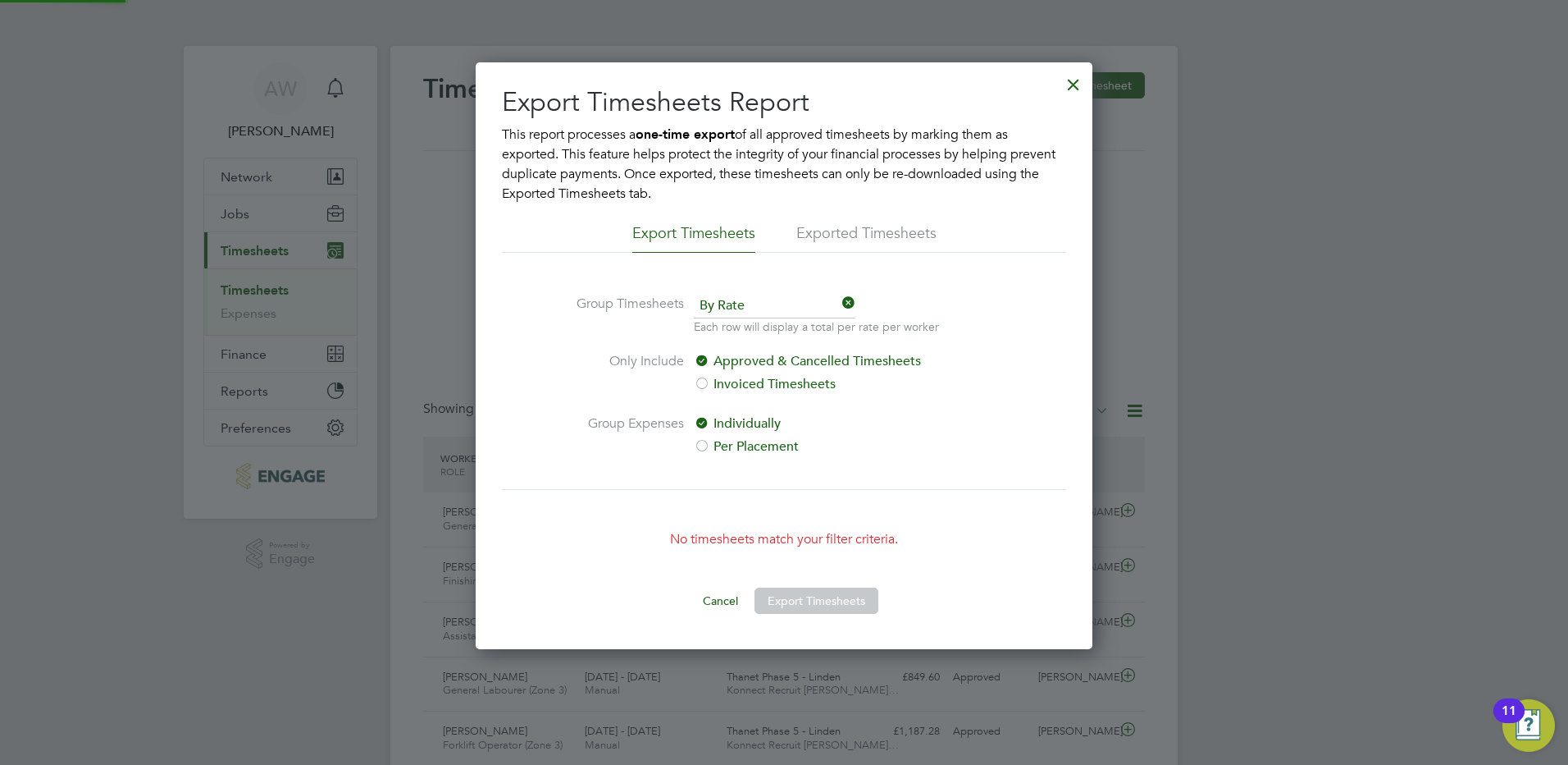
scroll to position [587, 617]
click at [1080, 88] on div at bounding box center [1073, 79] width 29 height 29
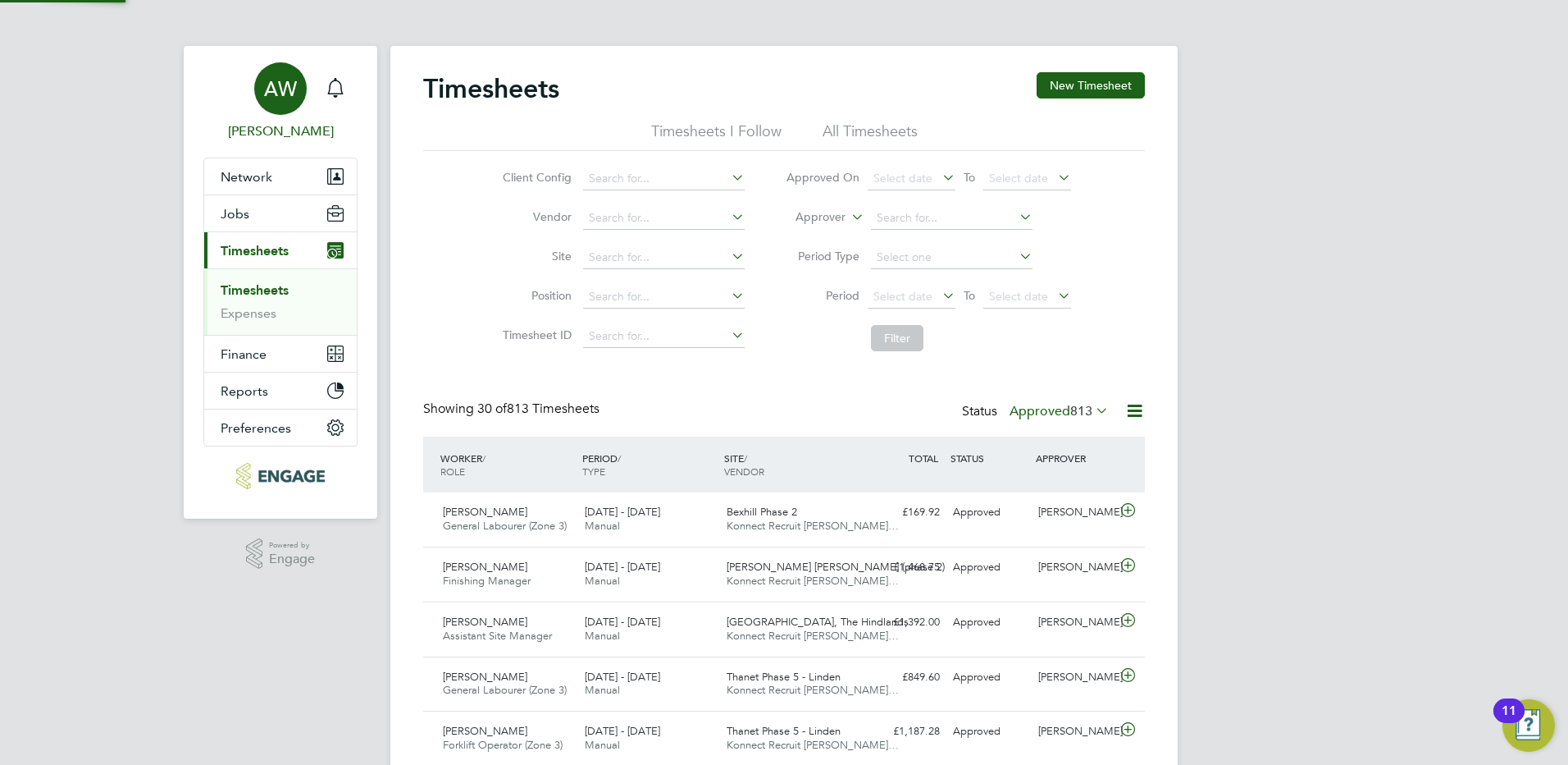
scroll to position [41, 143]
click at [1131, 414] on icon at bounding box center [1134, 410] width 20 height 20
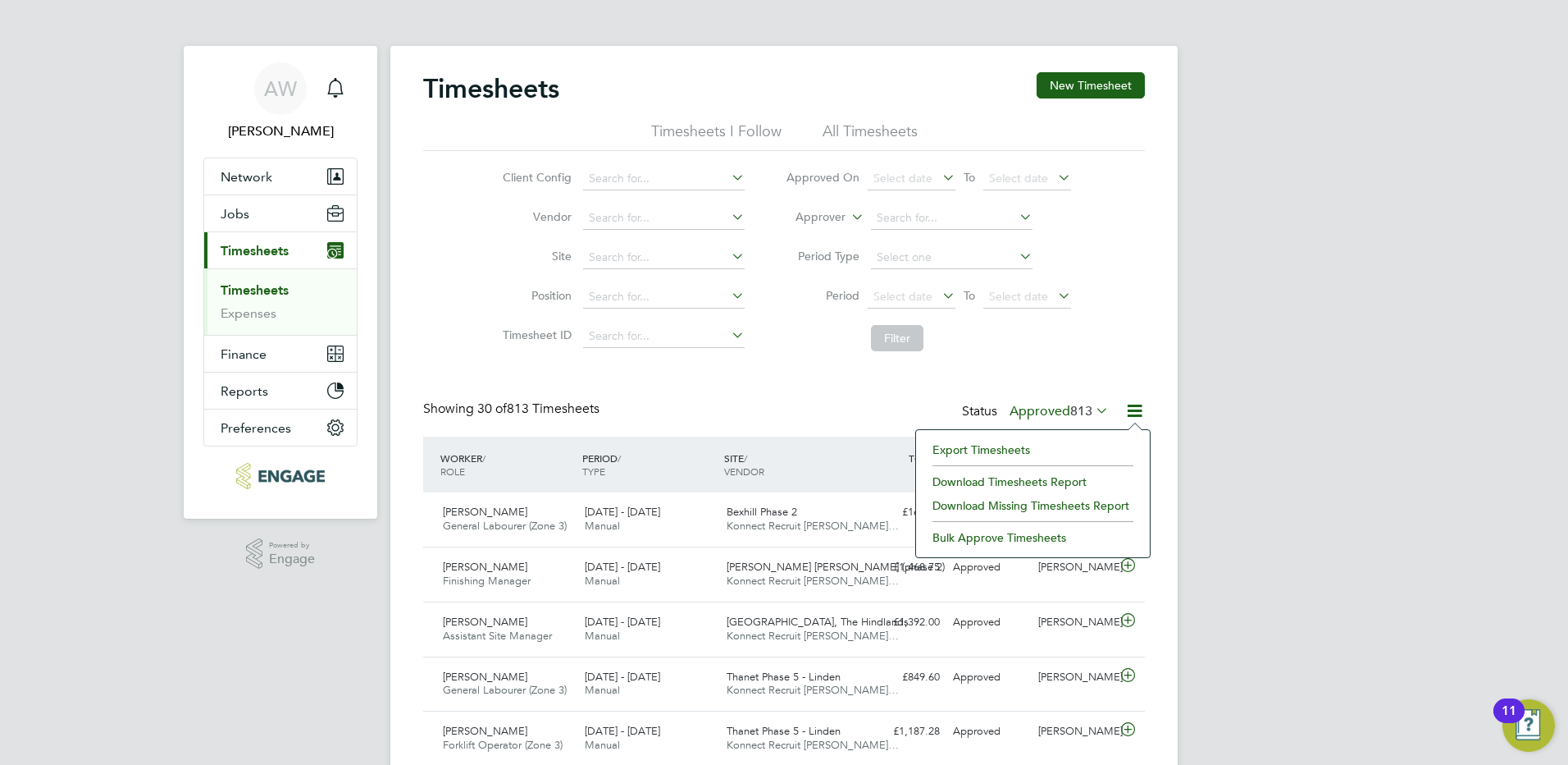
click at [1028, 445] on li "Export Timesheets" at bounding box center [1033, 450] width 217 height 23
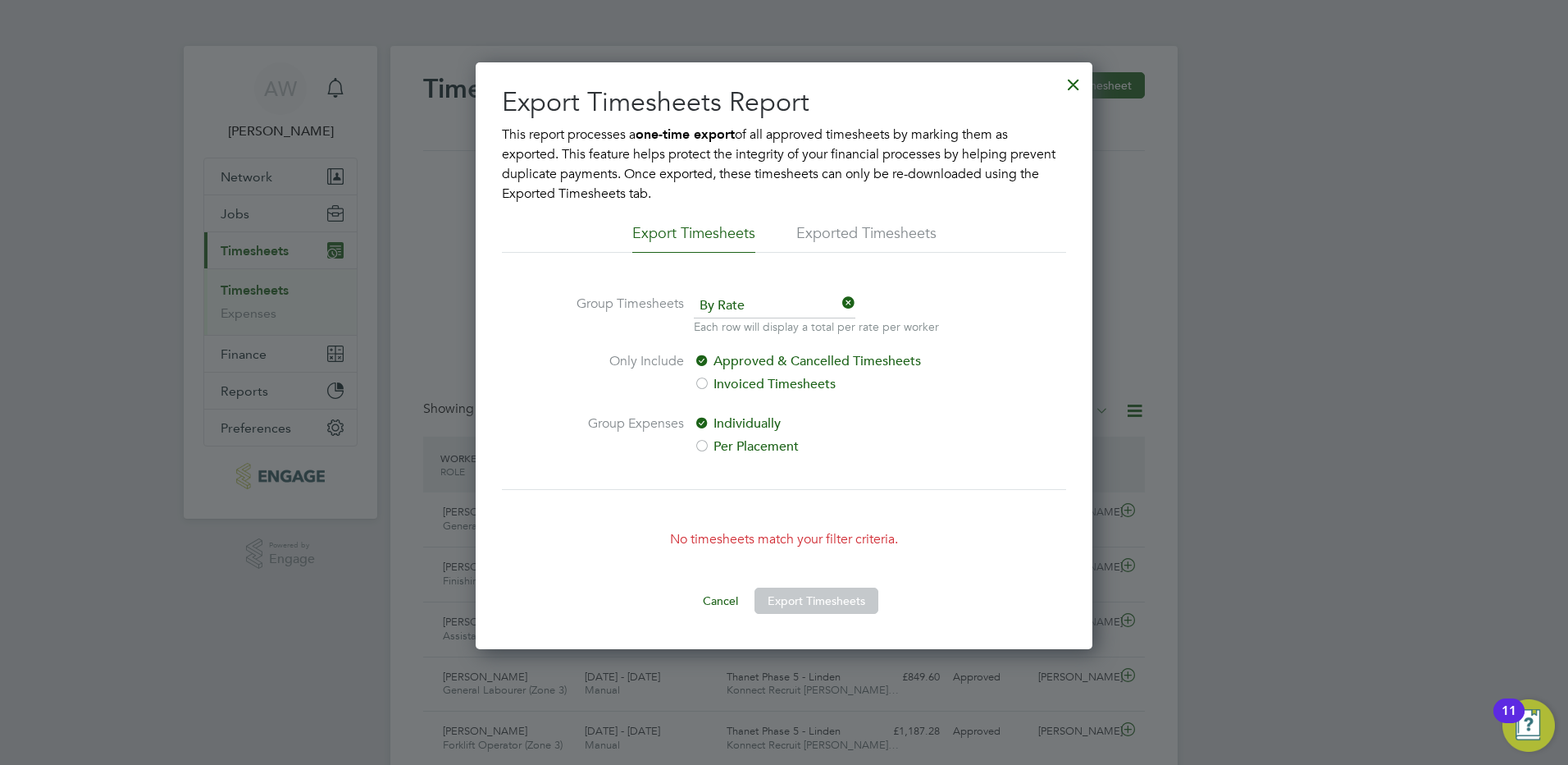
click at [897, 206] on div "Export Timesheets Report This report processes a one-time export of all approve…" at bounding box center [784, 351] width 564 height 531
click at [819, 234] on li "Exported Timesheets" at bounding box center [866, 237] width 140 height 29
drag, startPoint x: 819, startPoint y: 234, endPoint x: 770, endPoint y: 236, distance: 49.0
click at [820, 234] on li "Exported Timesheets" at bounding box center [866, 237] width 140 height 29
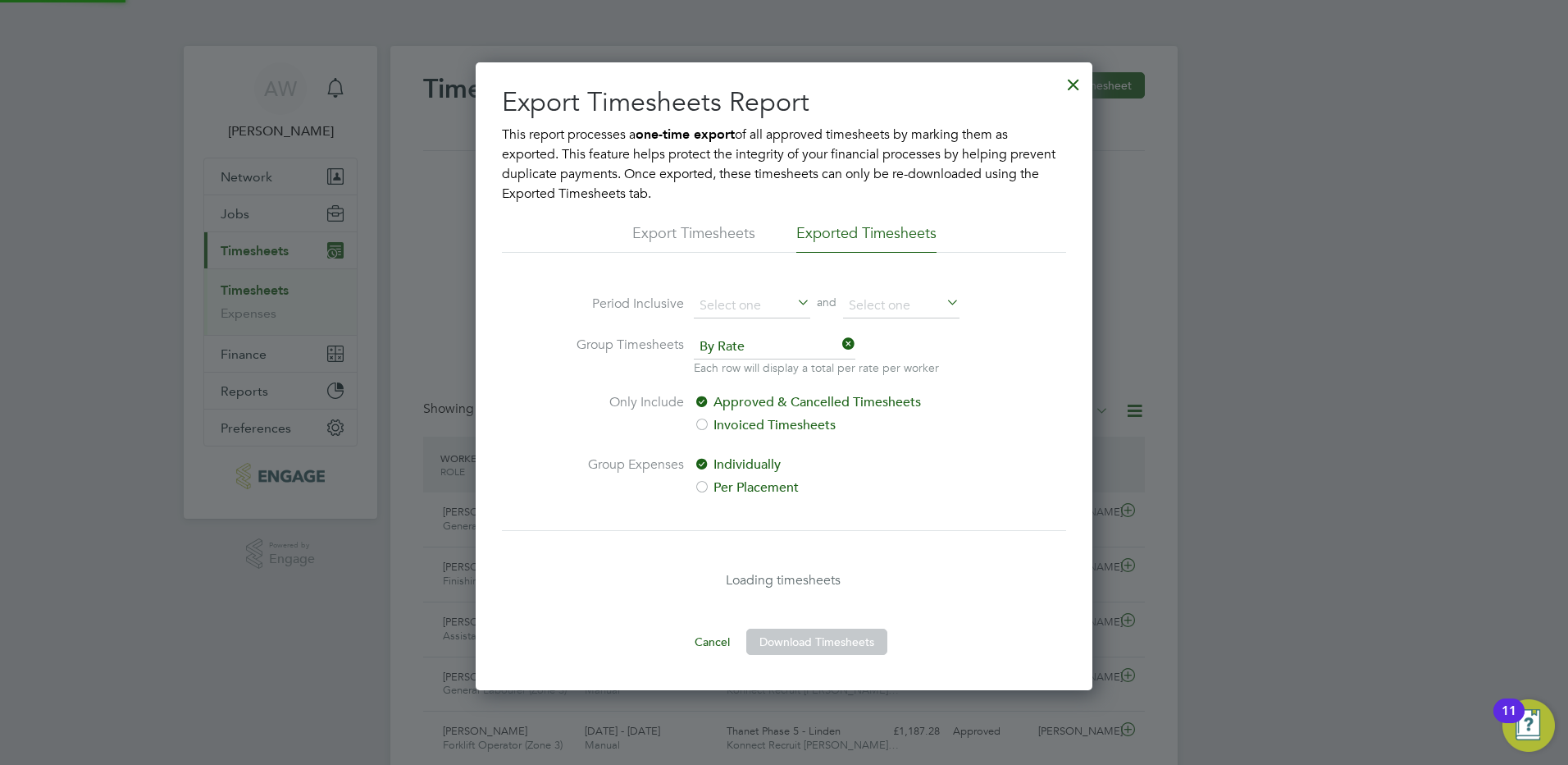
drag, startPoint x: 711, startPoint y: 236, endPoint x: 855, endPoint y: 232, distance: 144.1
click at [721, 236] on li "Export Timesheets" at bounding box center [694, 237] width 123 height 29
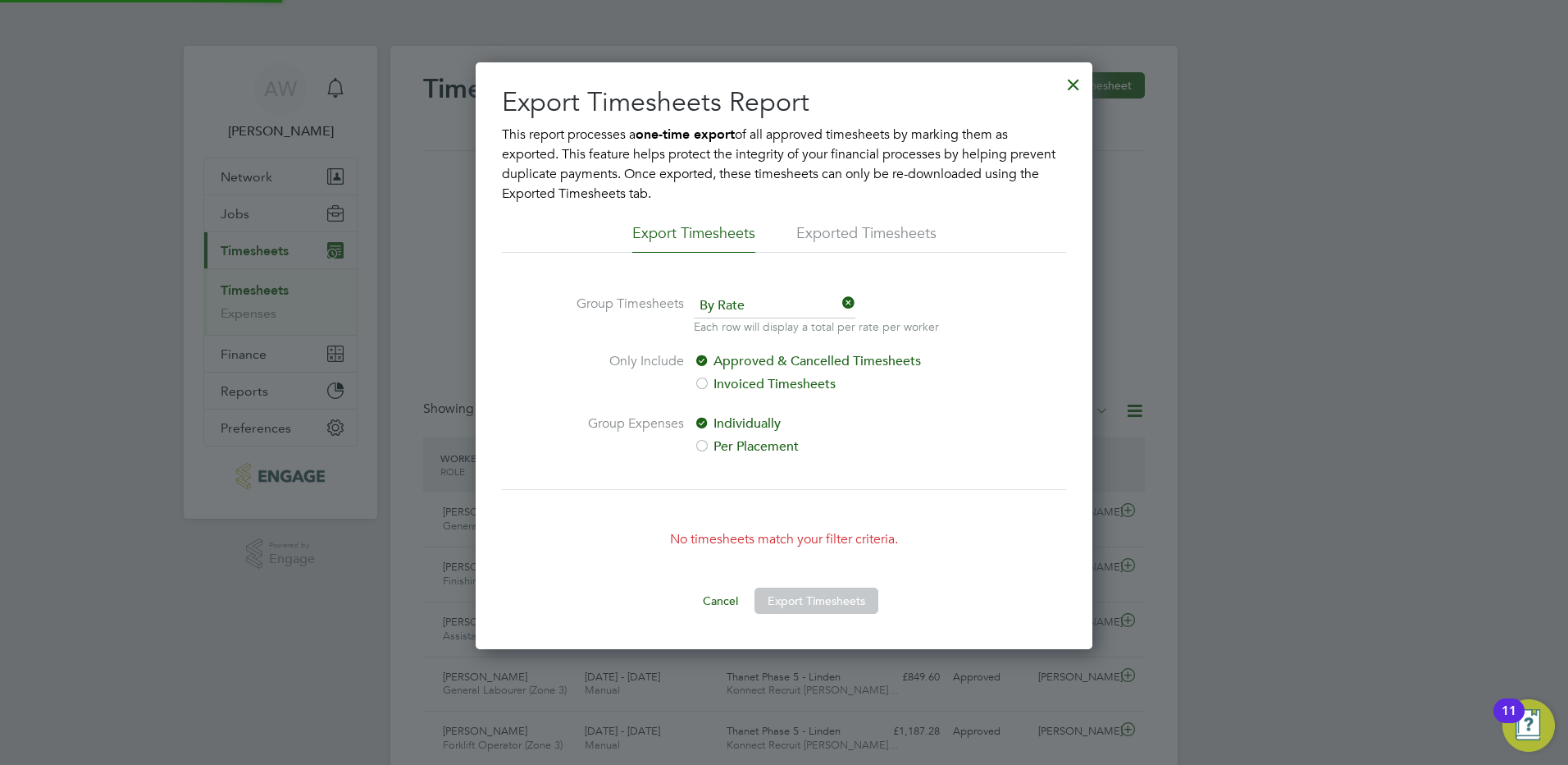
click at [855, 232] on li "Exported Timesheets" at bounding box center [866, 237] width 140 height 29
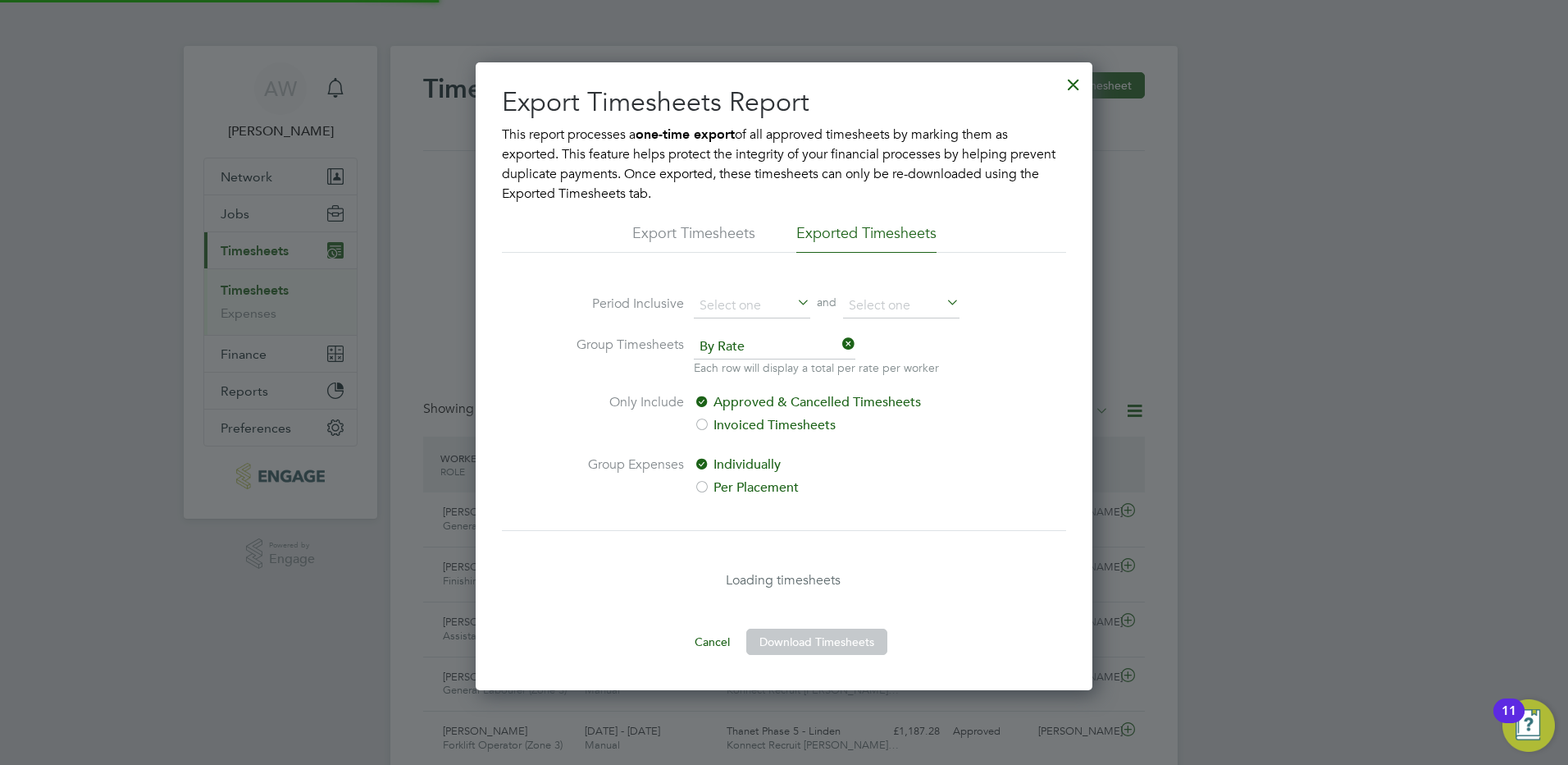
click at [721, 228] on li "Export Timesheets" at bounding box center [694, 237] width 123 height 29
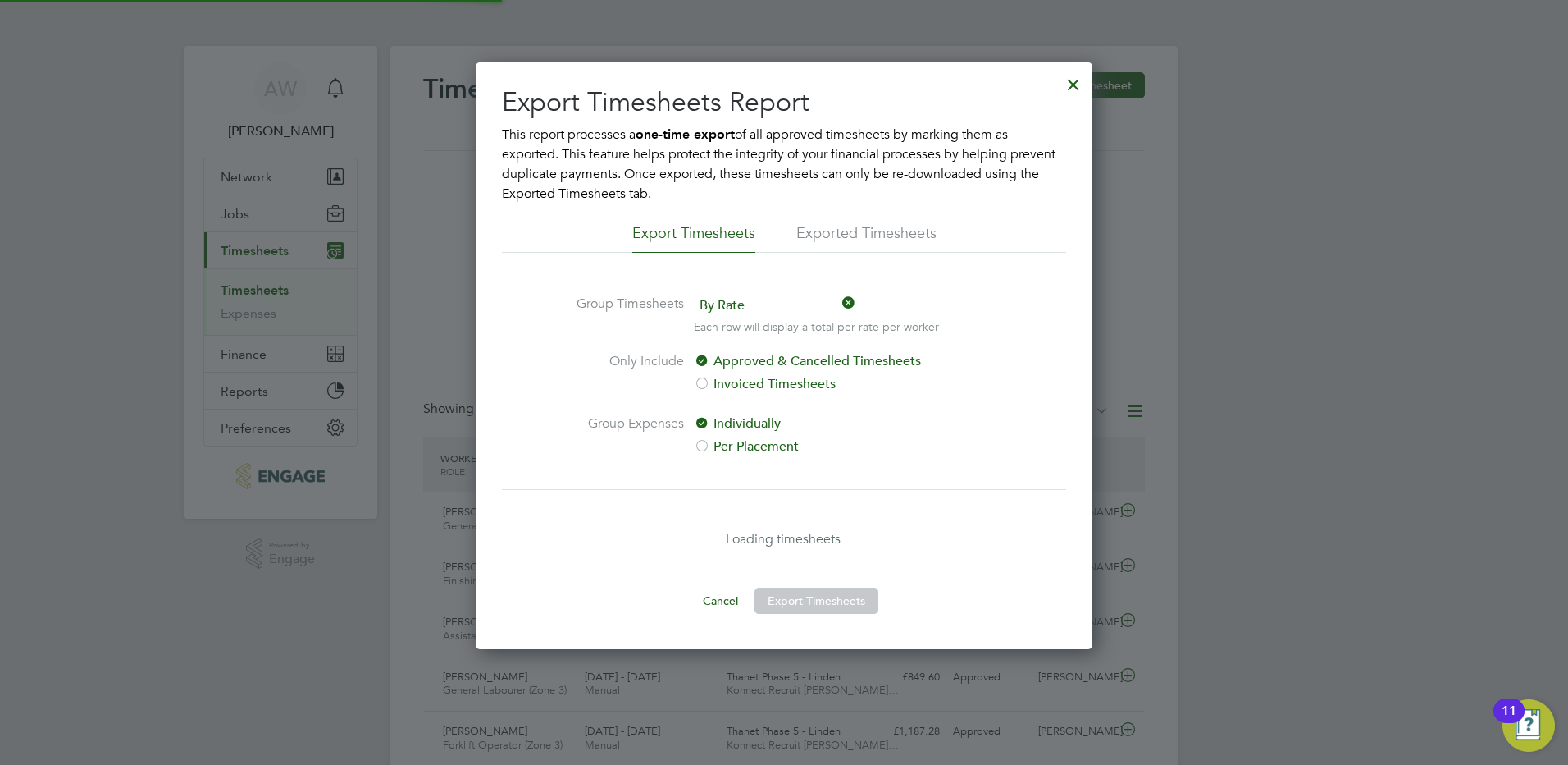
click at [863, 229] on li "Exported Timesheets" at bounding box center [866, 237] width 140 height 29
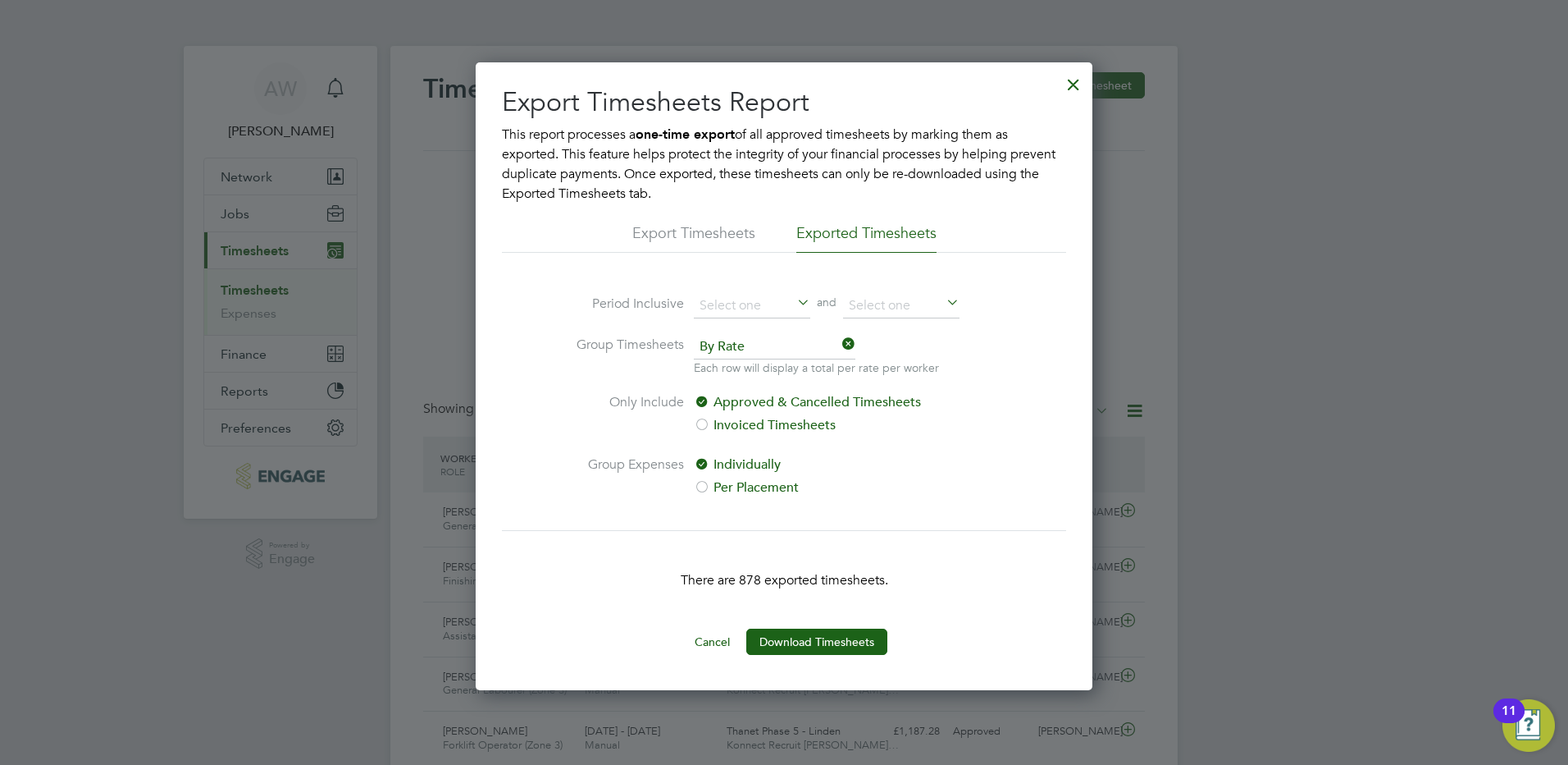
click at [691, 239] on li "Export Timesheets" at bounding box center [694, 237] width 123 height 29
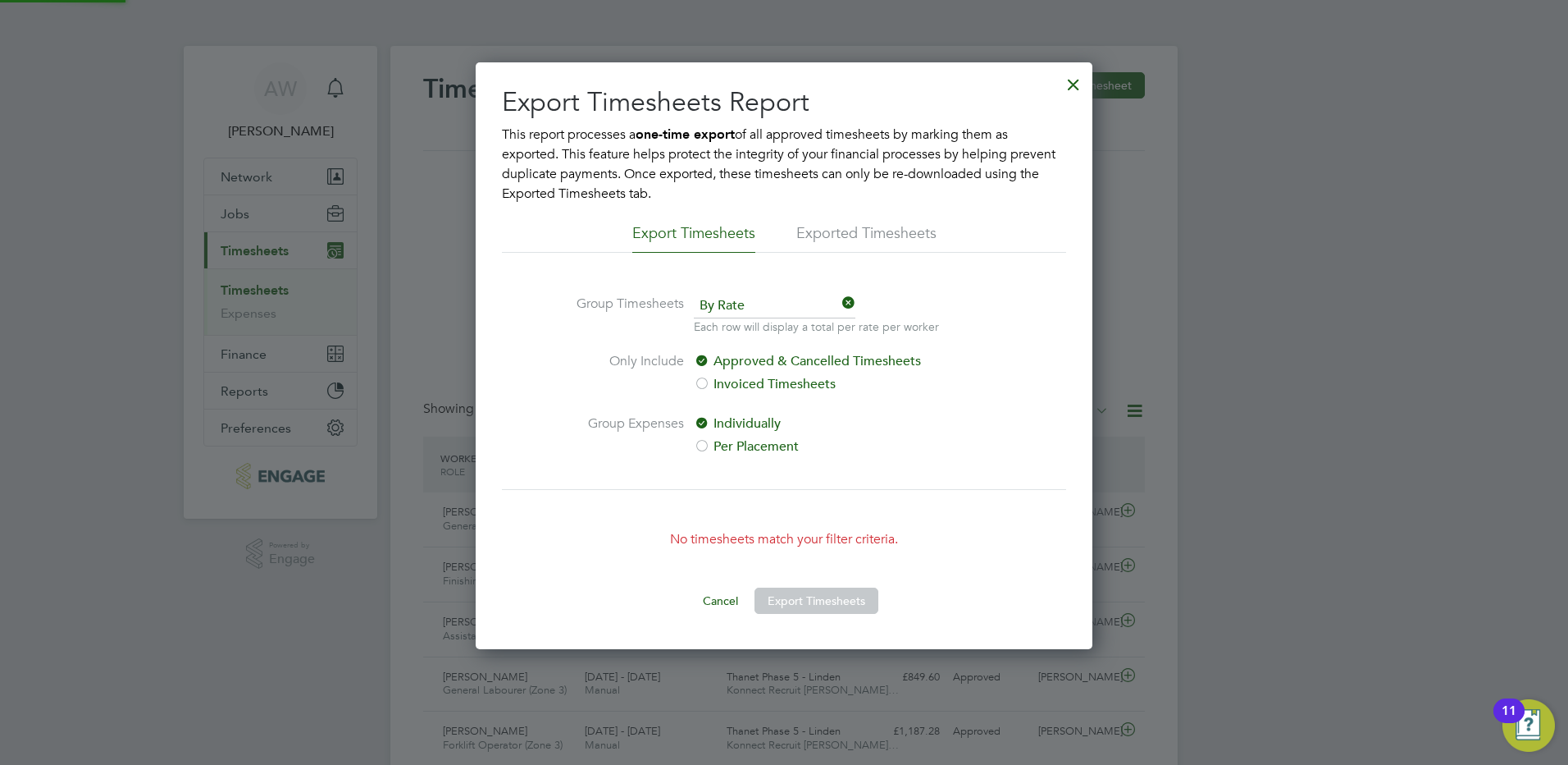
scroll to position [587, 617]
click at [1079, 80] on div at bounding box center [1073, 79] width 29 height 29
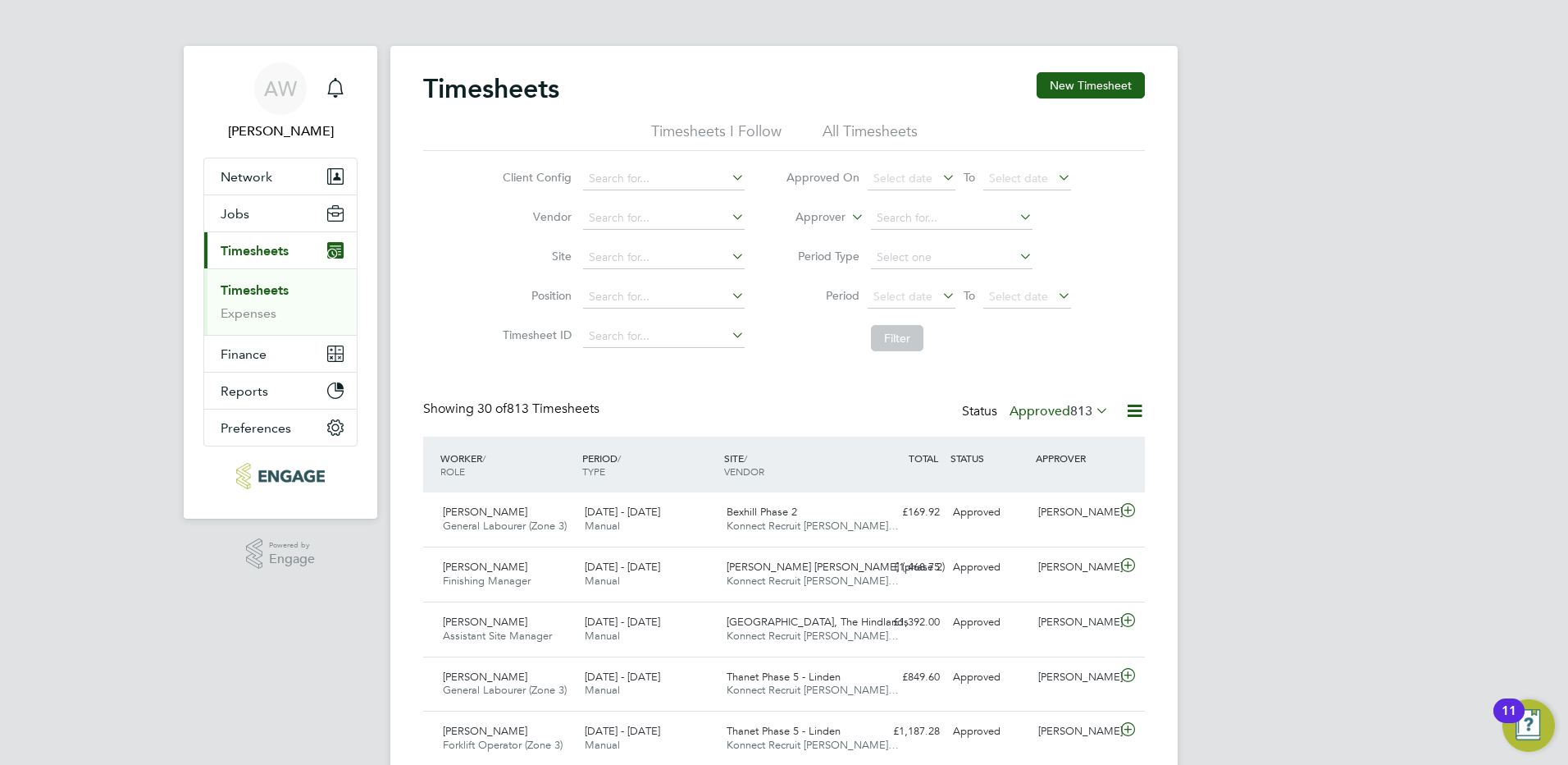
scroll to position [41, 143]
click at [1059, 405] on label "Approved 813" at bounding box center [1059, 411] width 100 height 17
click at [1054, 487] on li "Submitted" at bounding box center [1044, 487] width 76 height 23
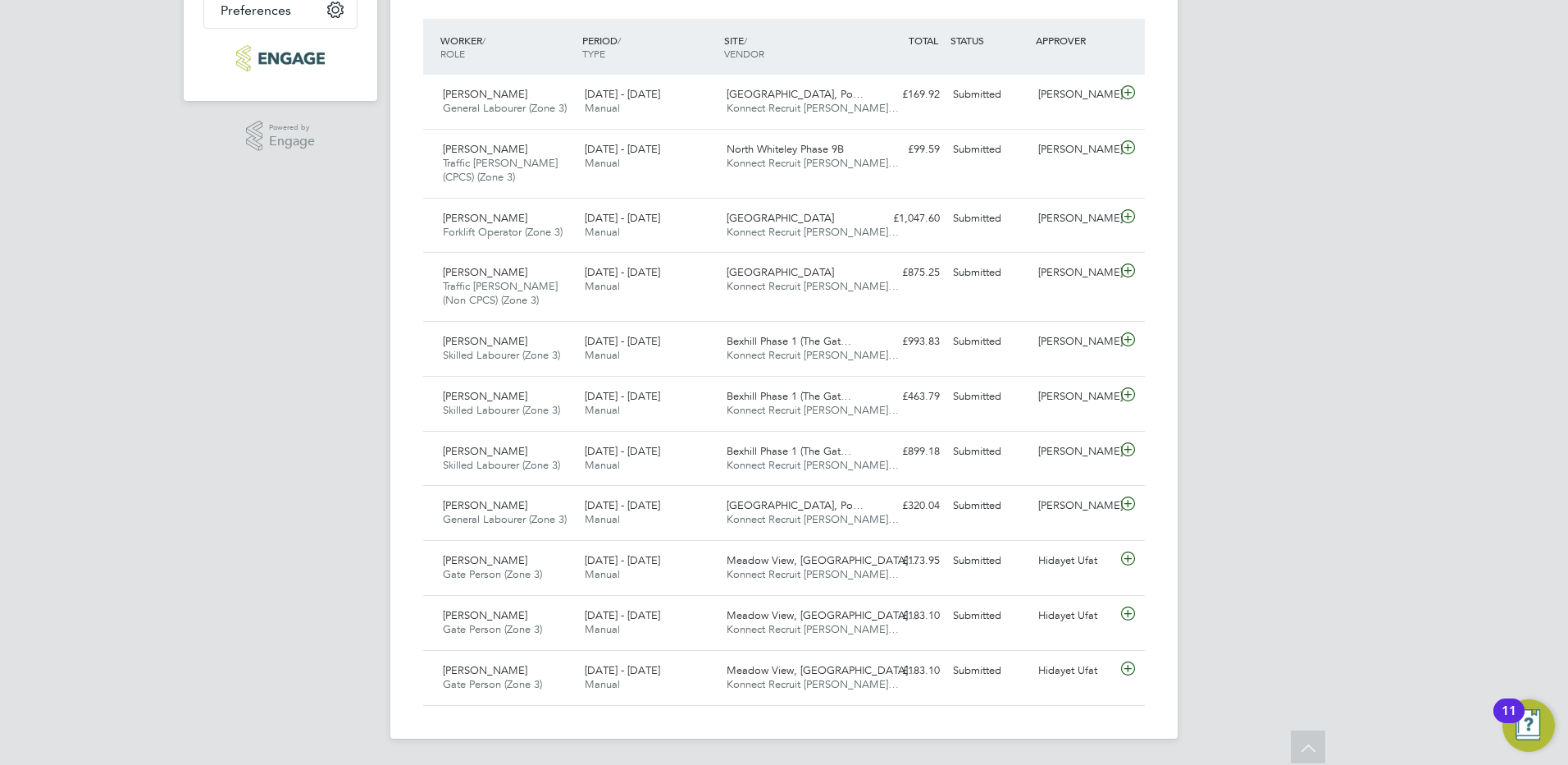
click at [353, 311] on div "AW [PERSON_NAME] Notifications Applications: Network Businesses Sites Workers C…" at bounding box center [784, 174] width 1568 height 1182
